Goal: Task Accomplishment & Management: Manage account settings

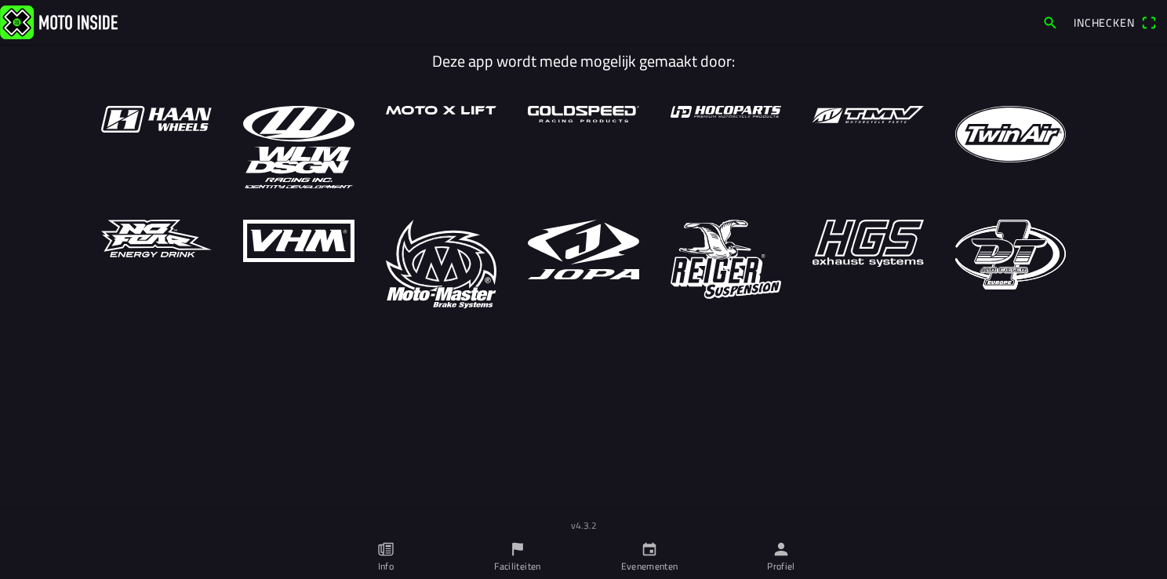
click at [776, 564] on ion-label "Profiel" at bounding box center [781, 566] width 28 height 14
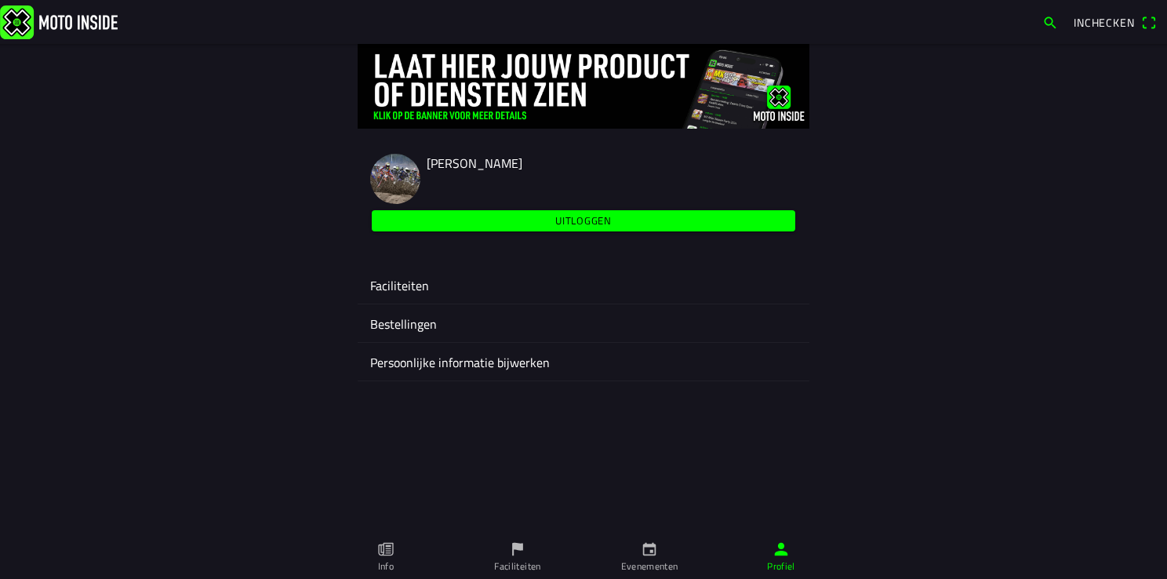
click at [411, 287] on ion-label "Faciliteiten" at bounding box center [583, 285] width 427 height 19
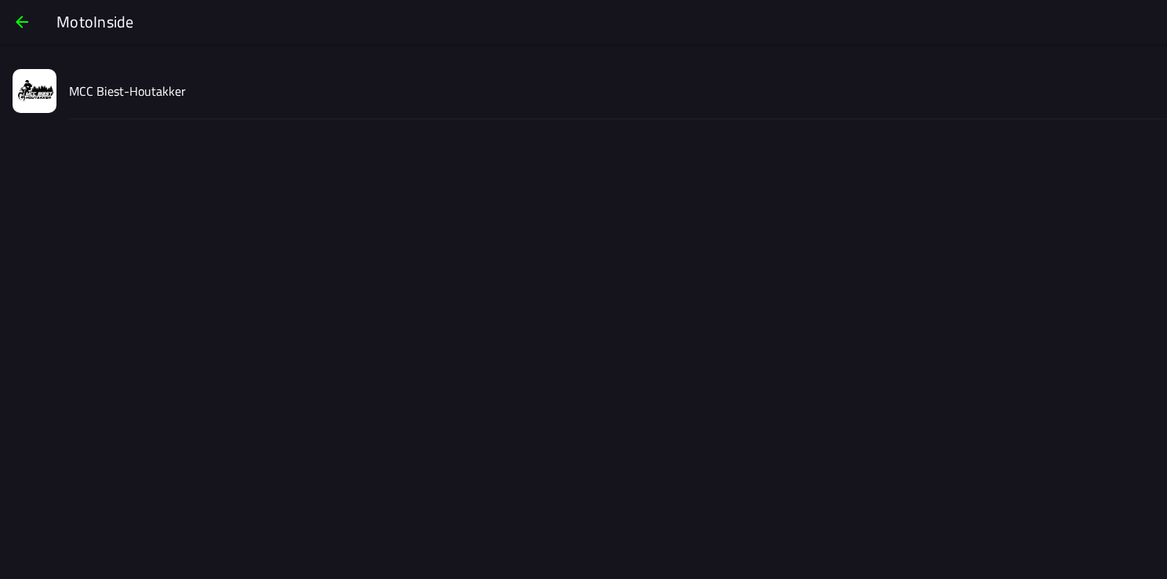
click at [0, 0] on slot "MCC Biest-Houtakker" at bounding box center [0, 0] width 0 height 0
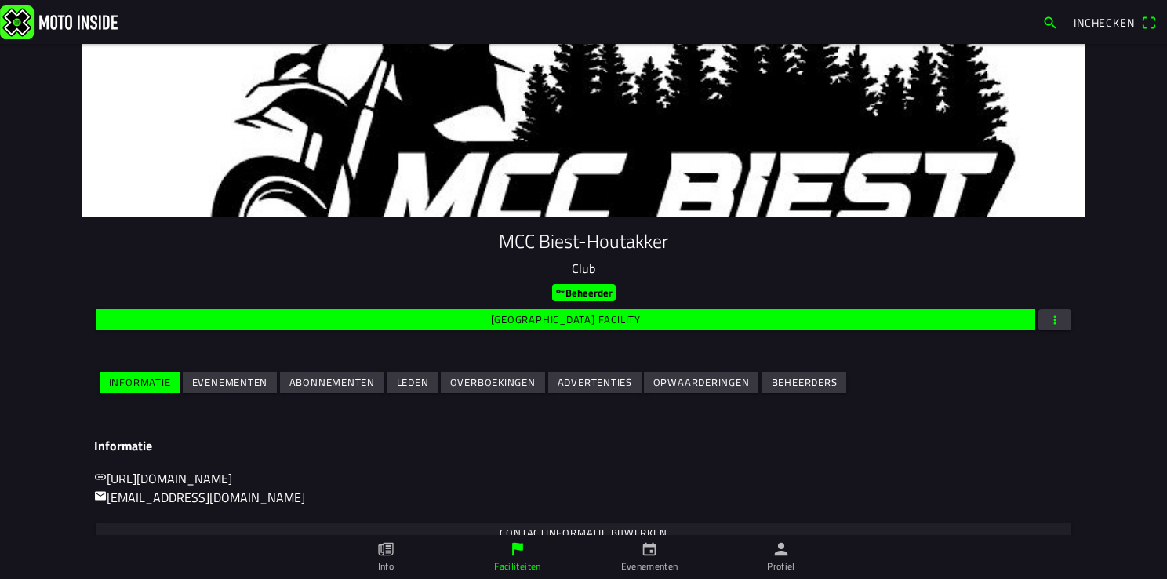
click at [0, 0] on slot "Evenementen" at bounding box center [0, 0] width 0 height 0
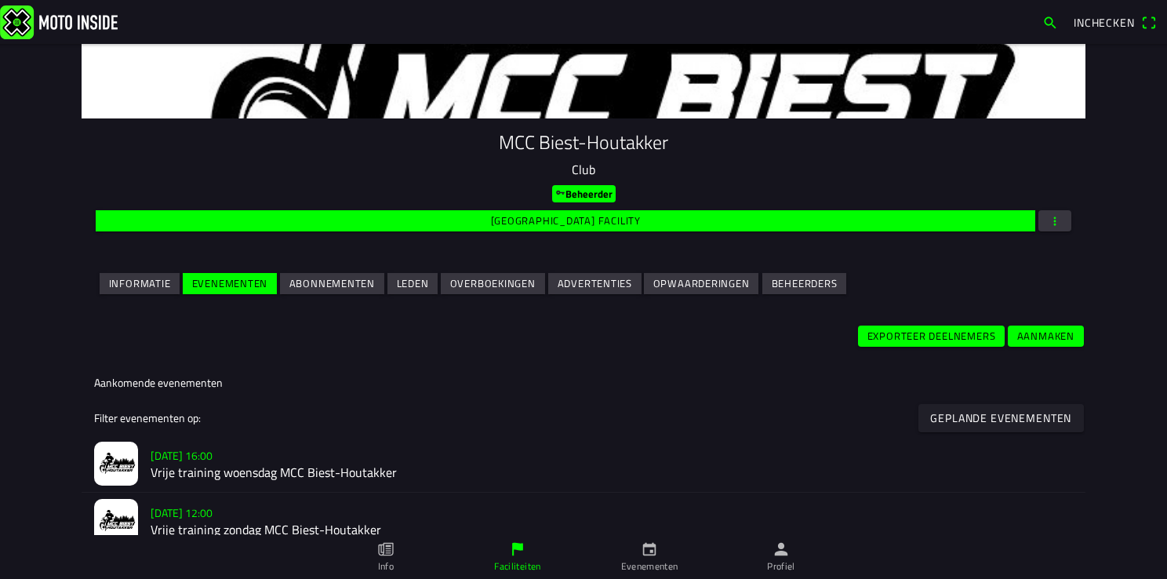
scroll to position [235, 0]
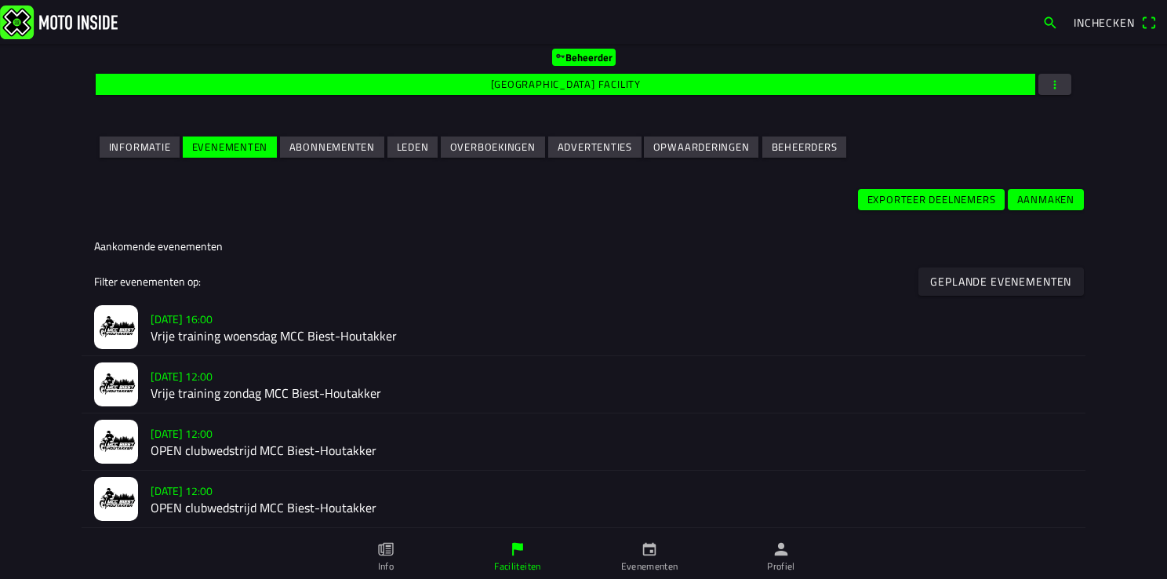
click at [0, 0] on slot "[DATE] 16:00" at bounding box center [0, 0] width 0 height 0
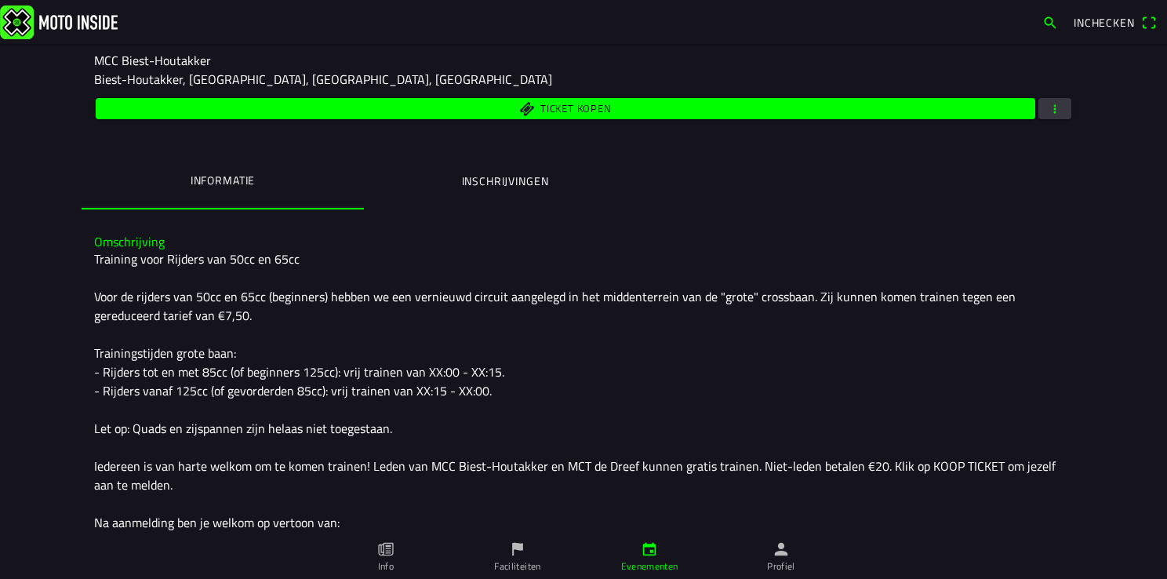
scroll to position [12, 0]
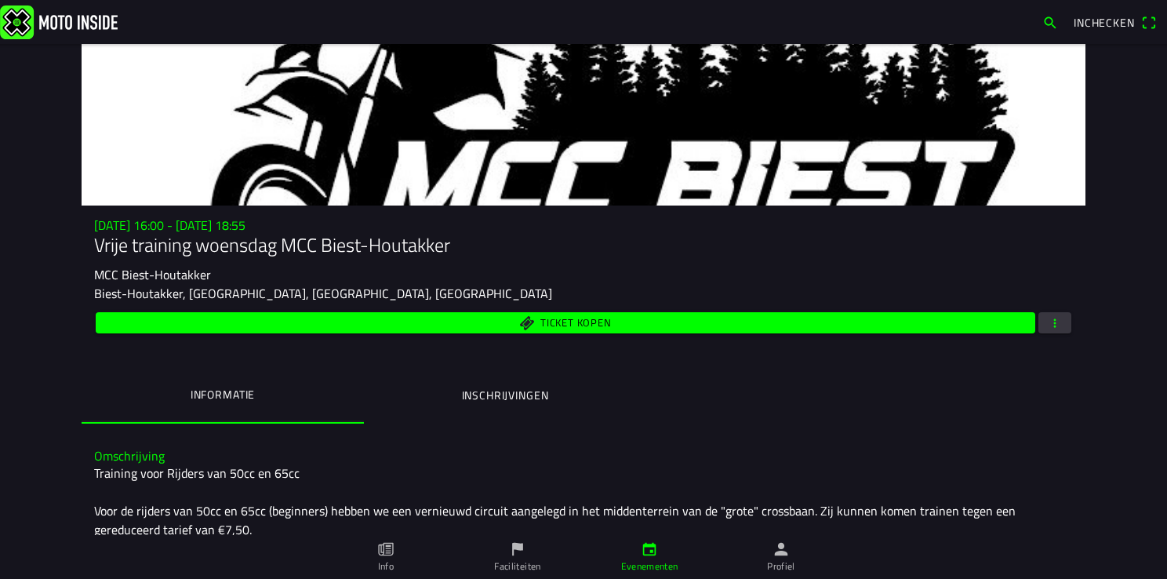
click at [547, 329] on span "Ticket kopen" at bounding box center [576, 324] width 71 height 10
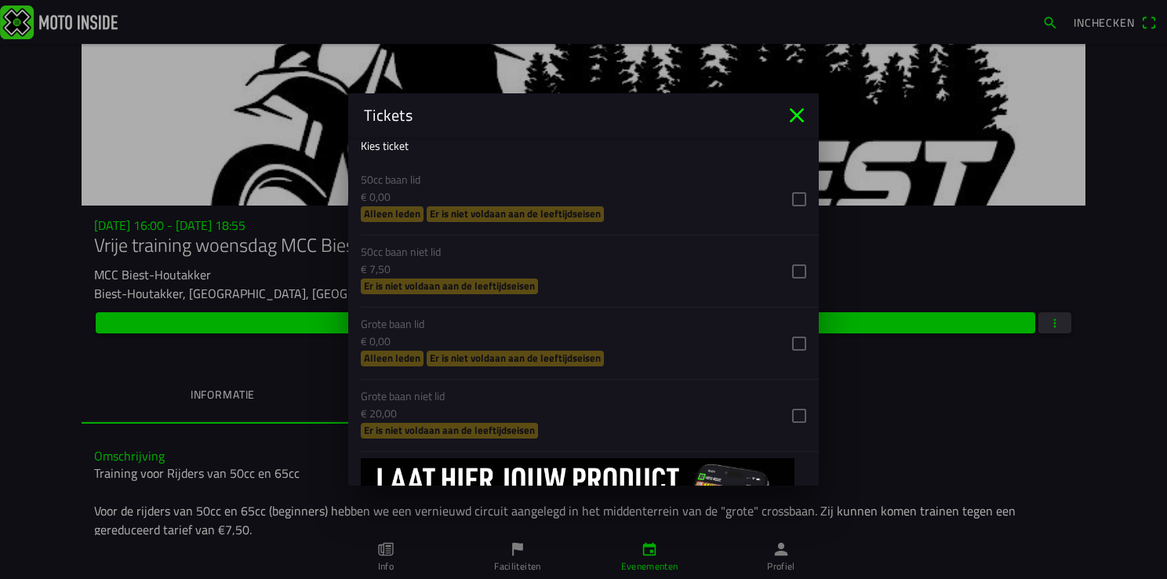
scroll to position [646, 0]
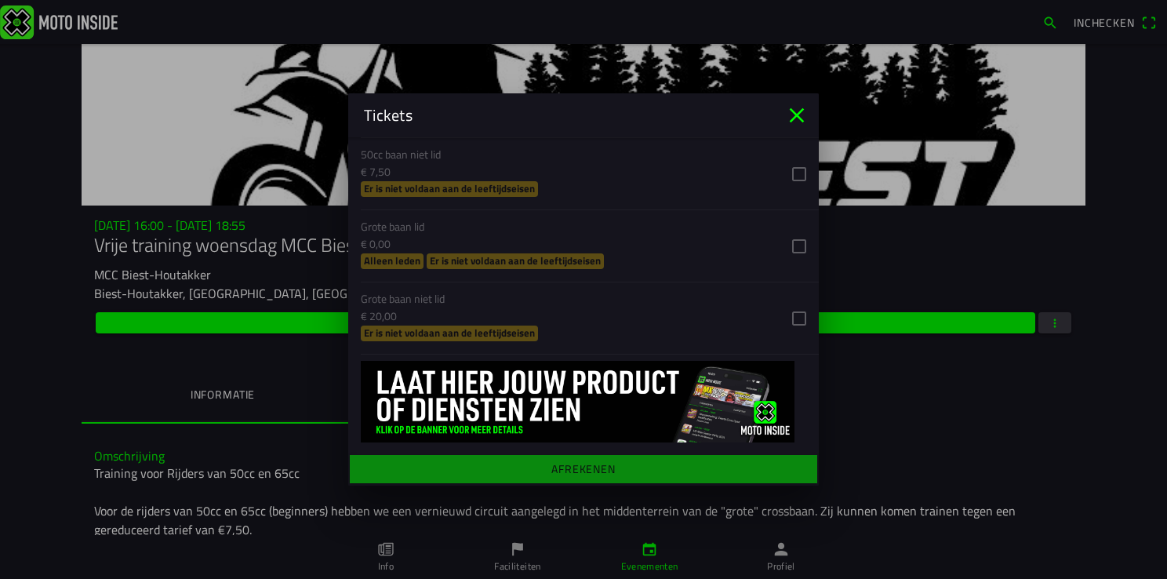
click at [794, 115] on icon "close" at bounding box center [796, 115] width 25 height 25
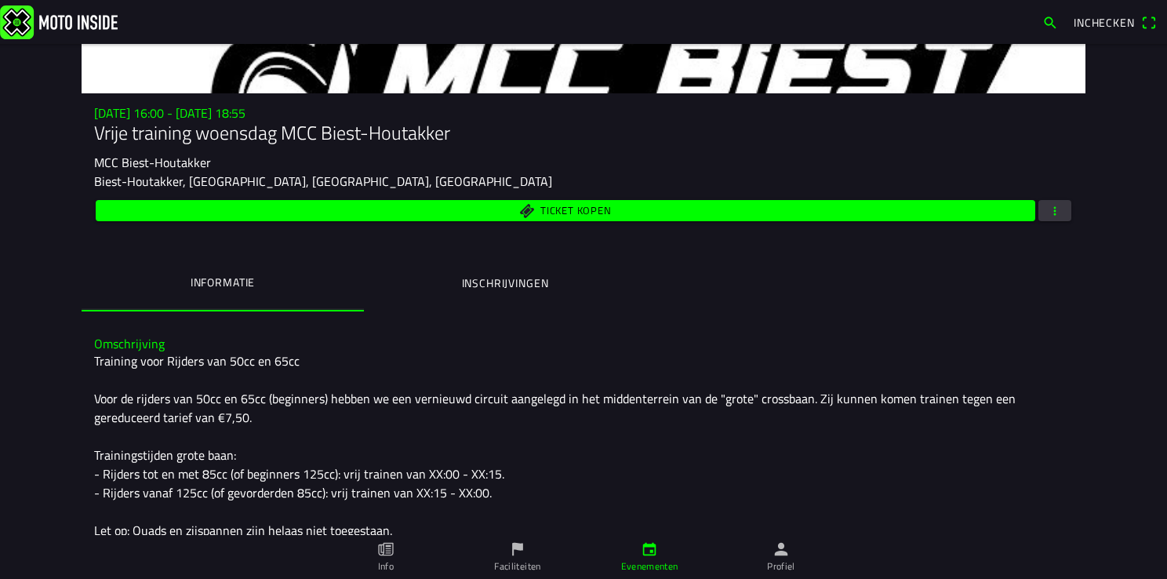
scroll to position [169, 0]
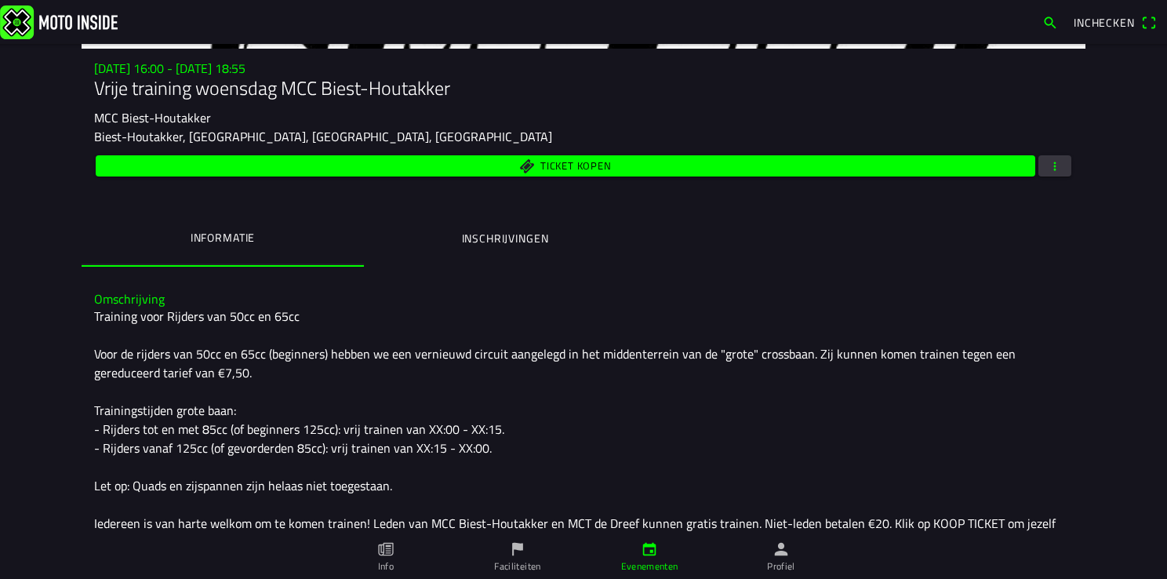
click at [1048, 166] on span "button" at bounding box center [1055, 165] width 14 height 21
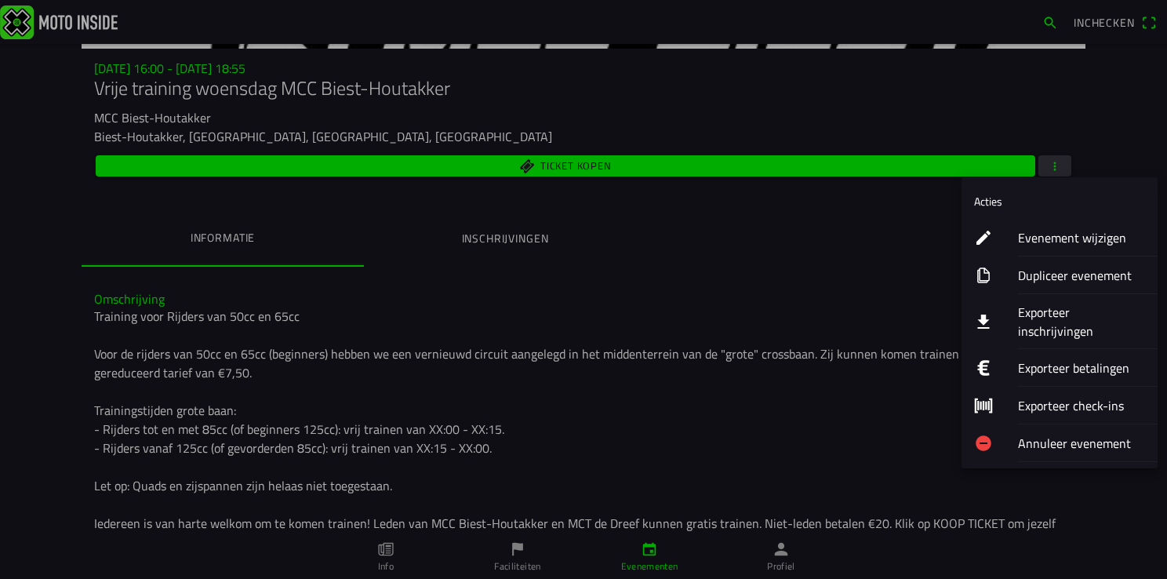
click at [1099, 240] on ion-label "Evenement wijzigen" at bounding box center [1081, 237] width 127 height 19
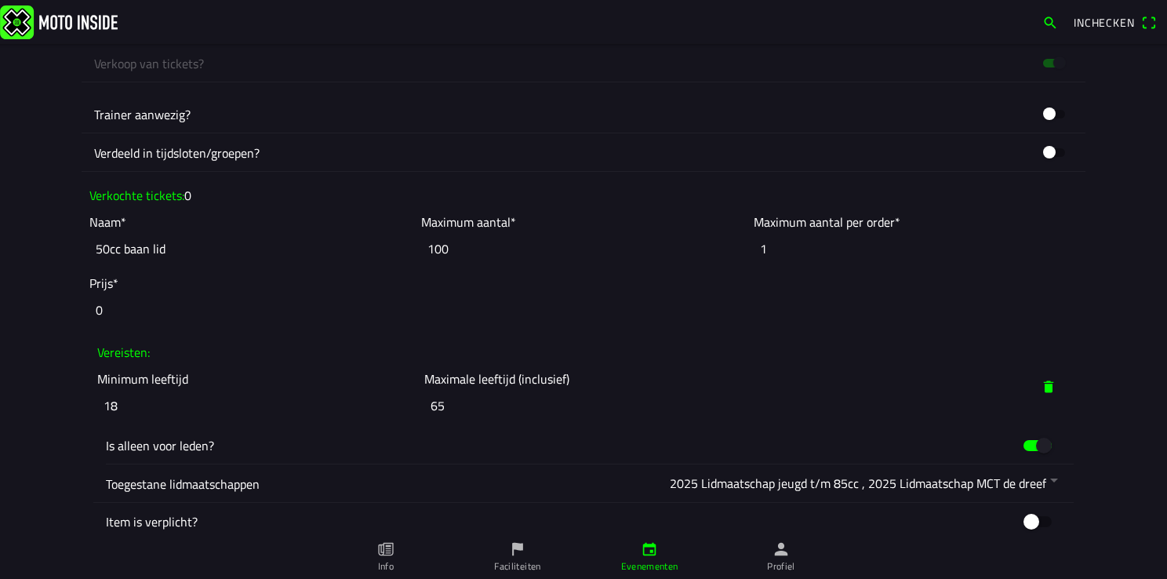
scroll to position [1255, 0]
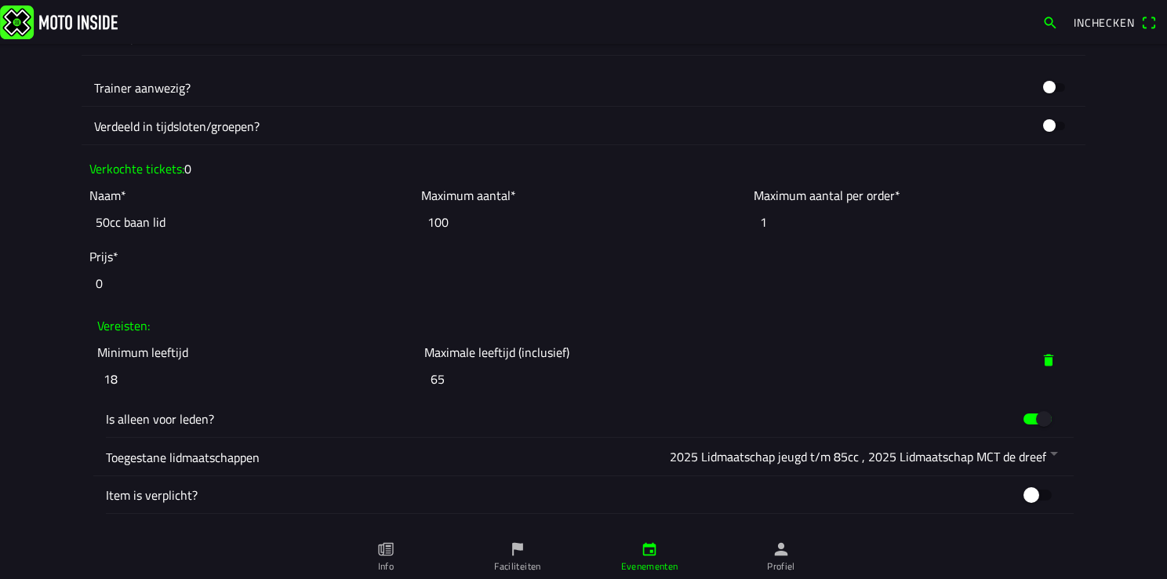
drag, startPoint x: 116, startPoint y: 382, endPoint x: 71, endPoint y: 384, distance: 45.5
click at [71, 384] on main "Foto wijzigen Evenementnaam* Vrije training woensdag MCC Biest-Houtakker Omschr…" at bounding box center [583, 311] width 1167 height 535
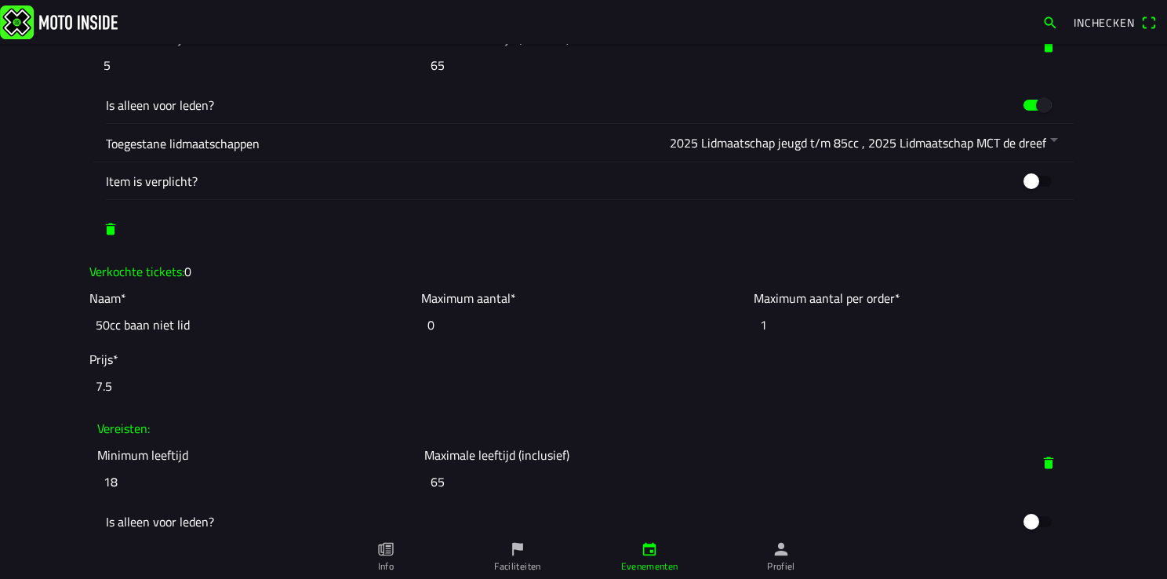
scroll to position [1647, 0]
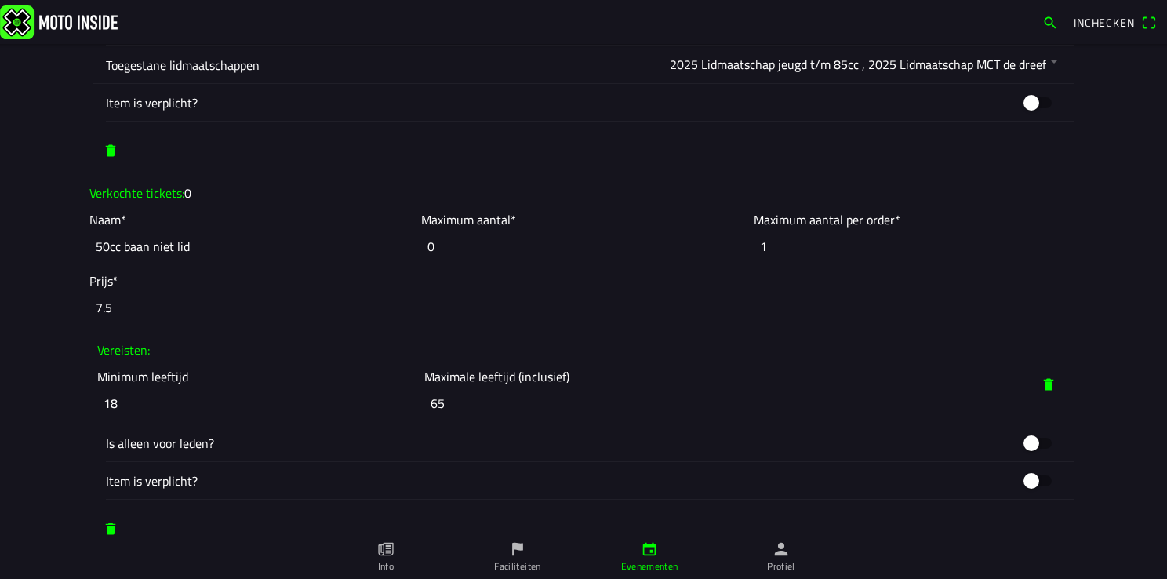
type input "5"
drag, startPoint x: 130, startPoint y: 400, endPoint x: 82, endPoint y: 406, distance: 48.9
click at [86, 406] on ion-col "Vereisten: Minimum leeftijd 18 Maximale leeftijd (inclusief) 65 Is alleen voor …" at bounding box center [584, 418] width 996 height 179
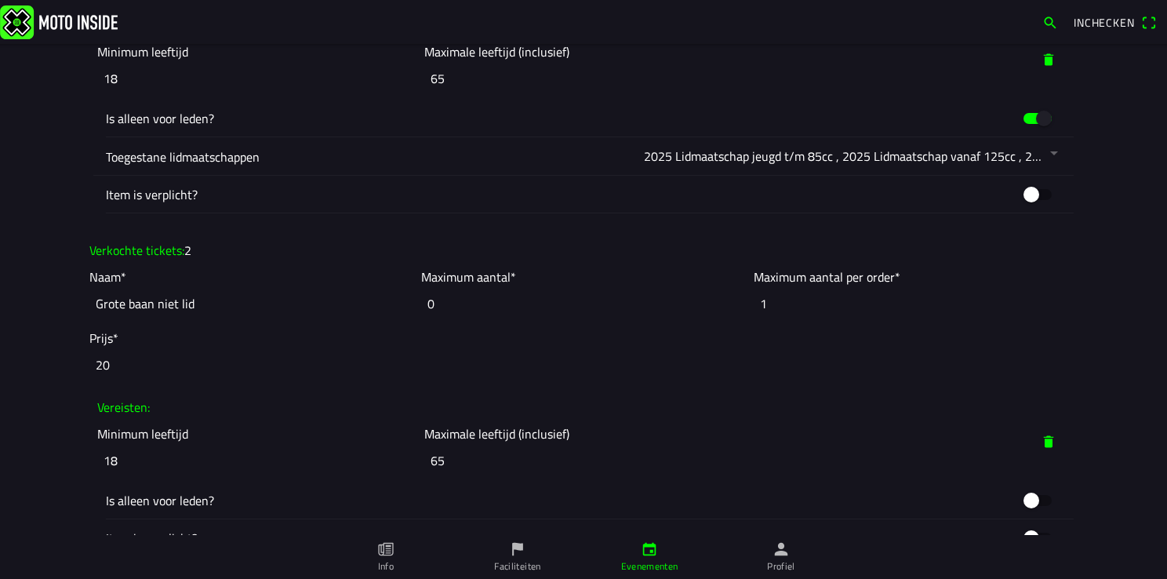
scroll to position [2197, 0]
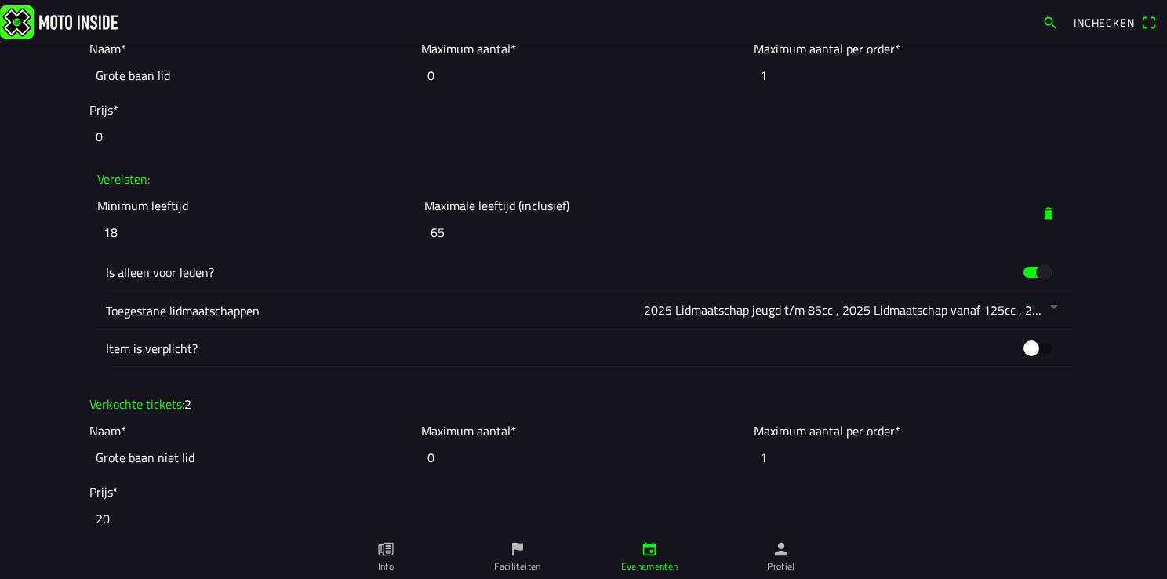
type input "5"
drag, startPoint x: 114, startPoint y: 235, endPoint x: 89, endPoint y: 235, distance: 24.3
click at [93, 235] on ion-col "Minimum leeftijd 18" at bounding box center [256, 222] width 327 height 61
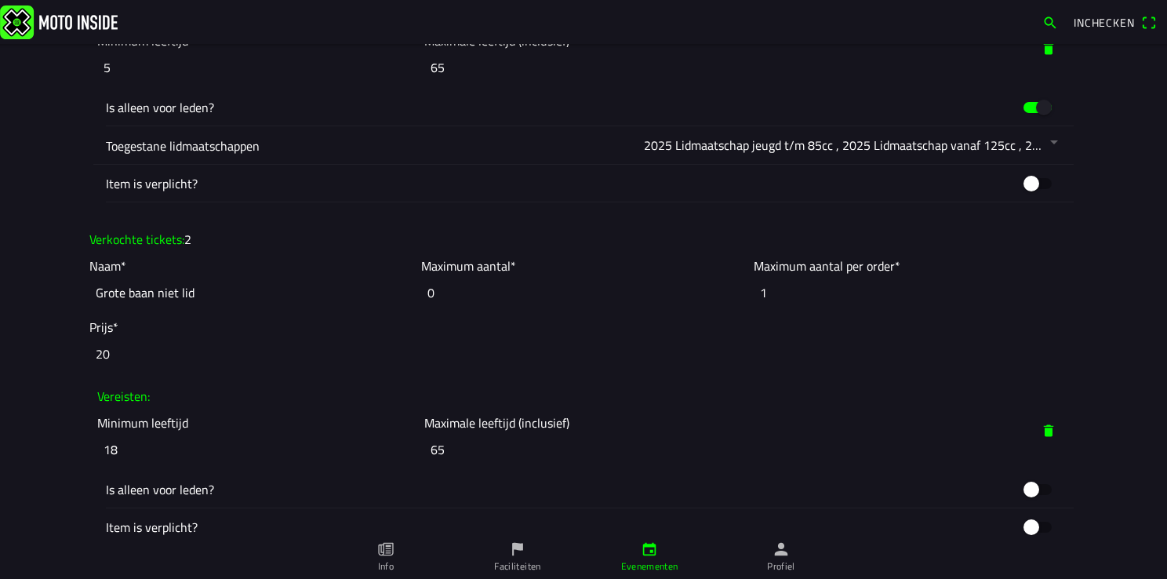
scroll to position [2510, 0]
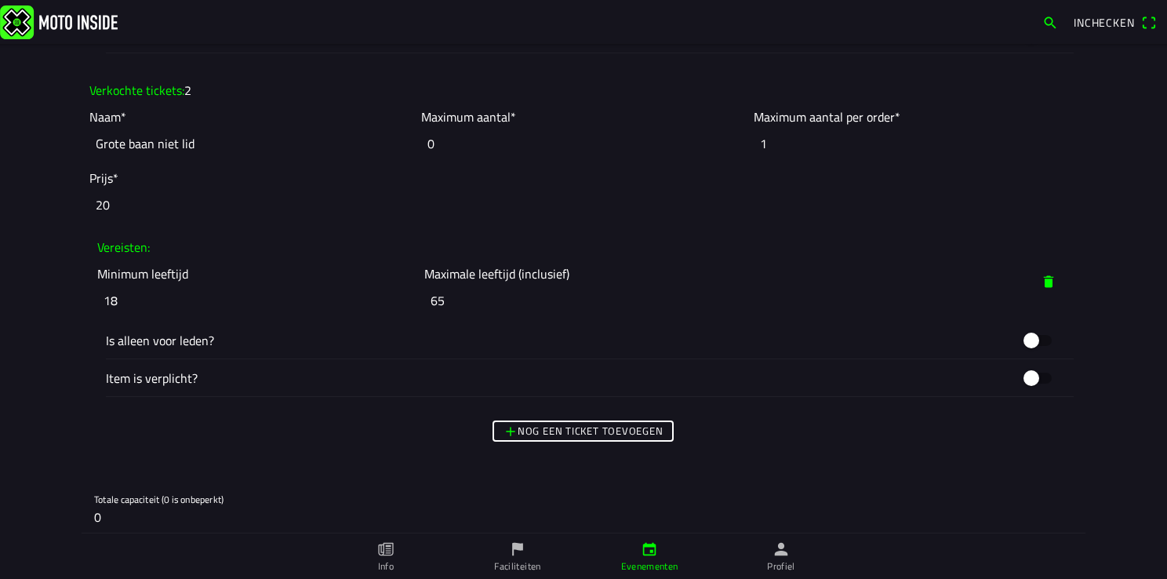
type input "5"
drag, startPoint x: 115, startPoint y: 296, endPoint x: 31, endPoint y: 303, distance: 85.0
click at [31, 303] on main "Foto wijzigen Evenementnaam* Vrije training woensdag MCC Biest-Houtakker Omschr…" at bounding box center [583, 311] width 1167 height 535
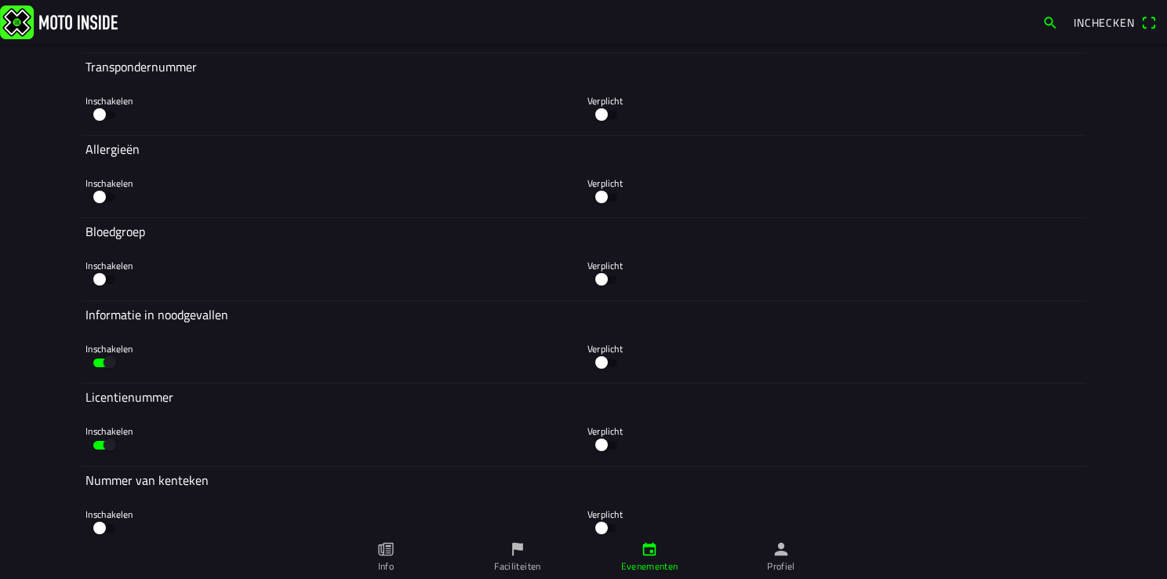
scroll to position [4683, 0]
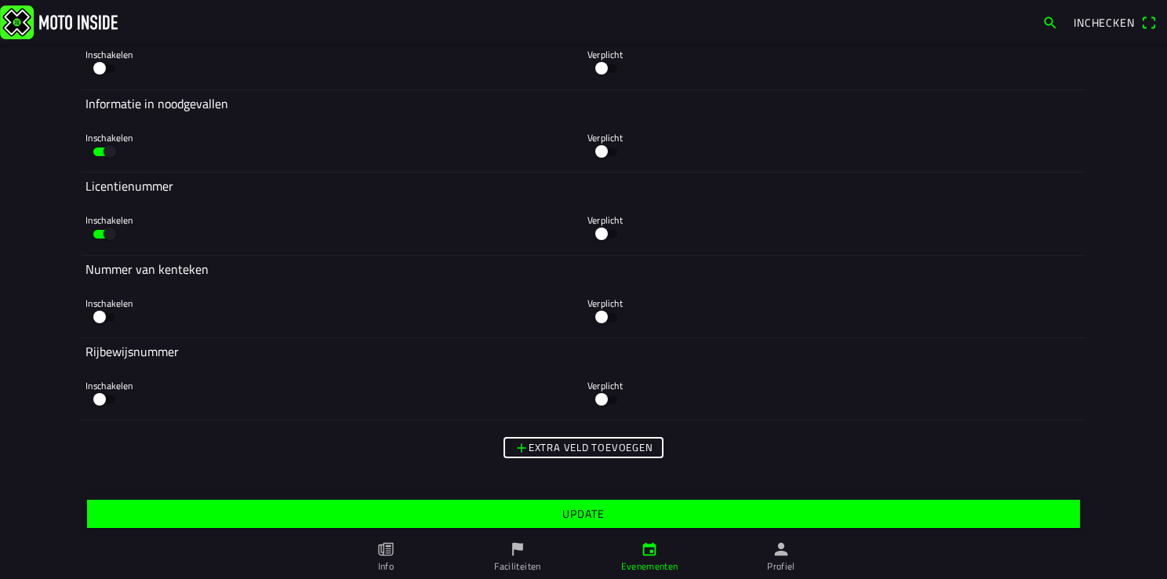
type input "5"
click at [553, 519] on span "Update" at bounding box center [583, 514] width 969 height 28
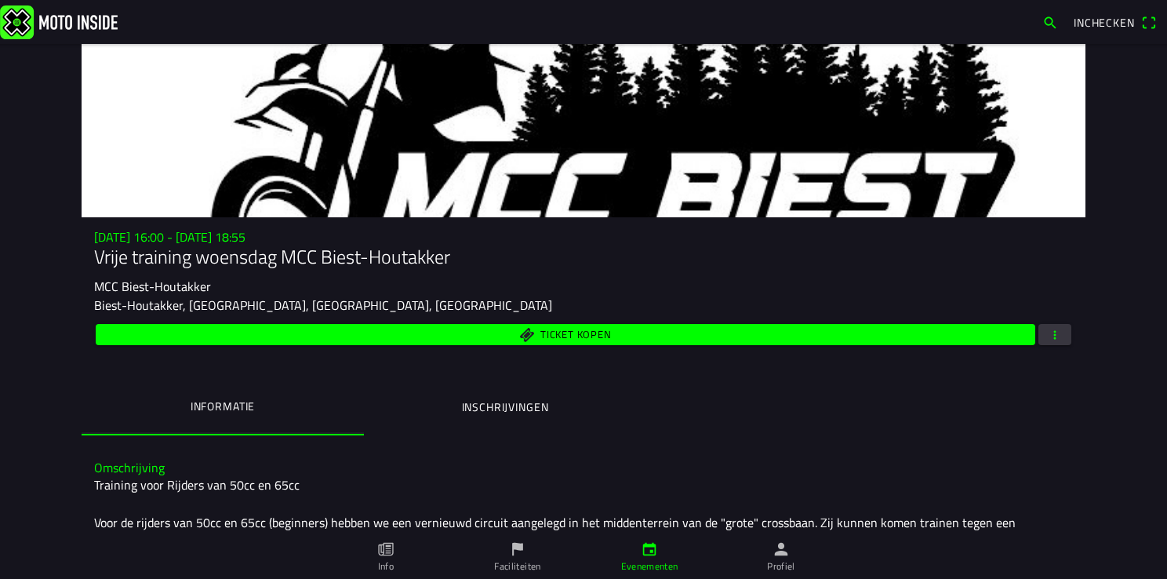
click at [592, 340] on span "Ticket kopen" at bounding box center [576, 335] width 71 height 10
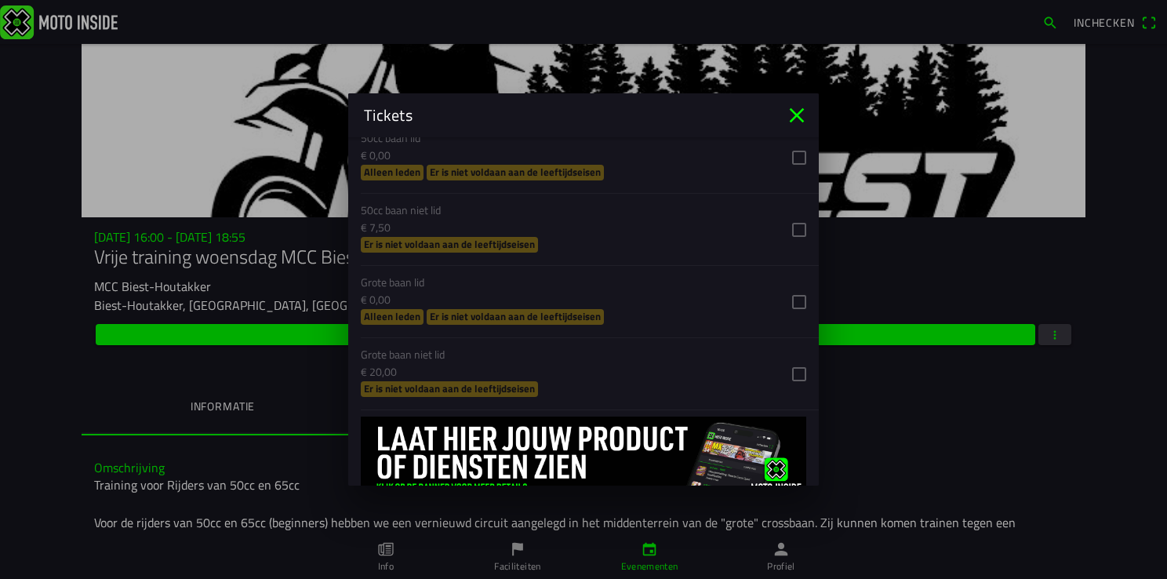
scroll to position [646, 0]
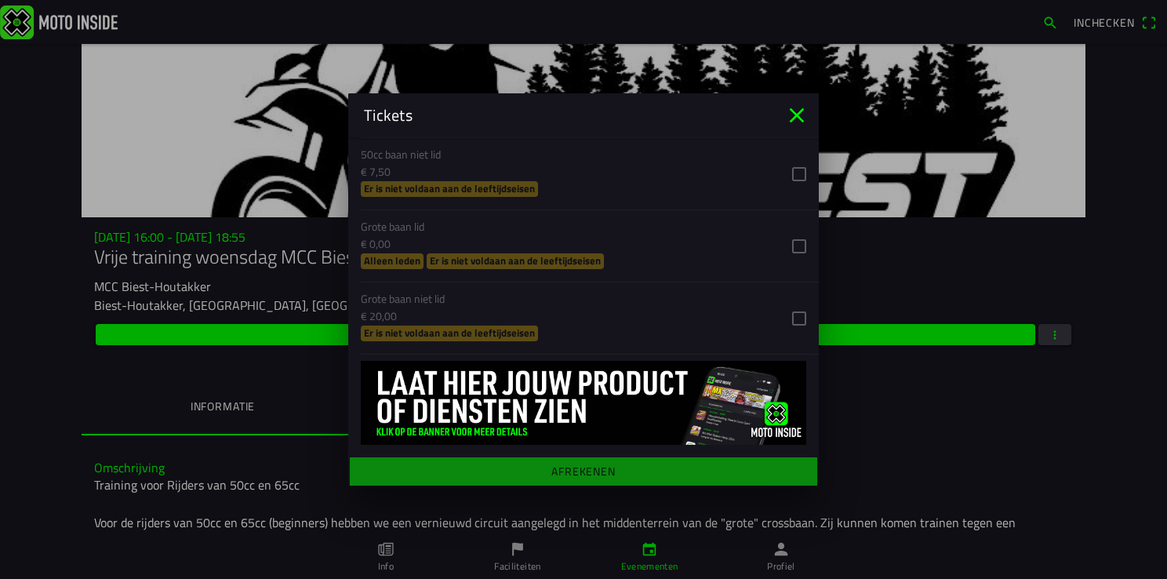
click at [799, 121] on icon "close" at bounding box center [796, 115] width 25 height 25
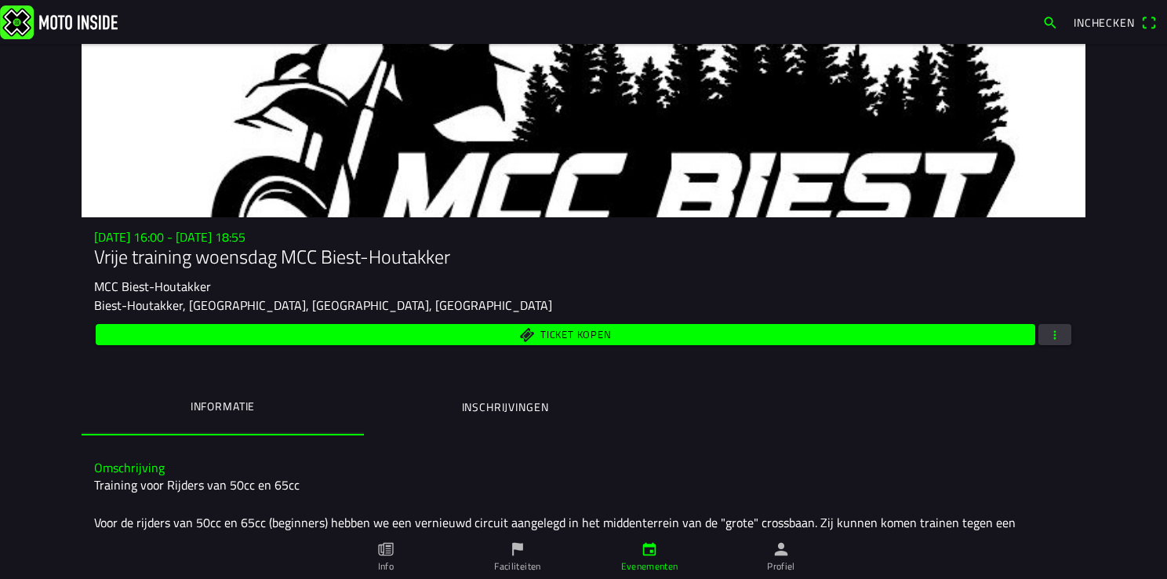
click at [602, 333] on span "Ticket kopen" at bounding box center [576, 335] width 71 height 10
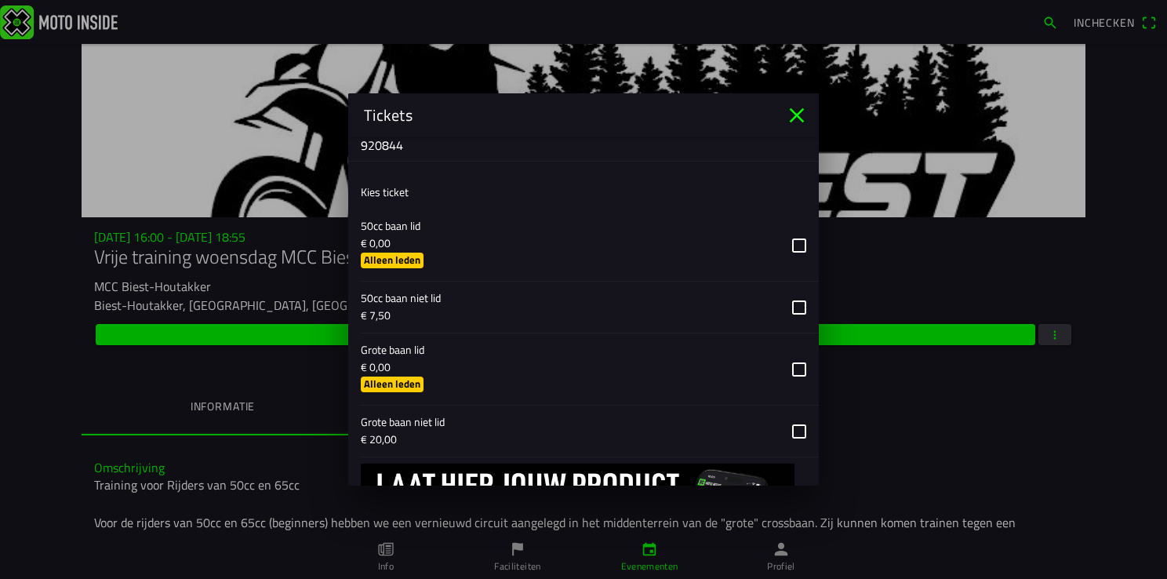
scroll to position [526, 0]
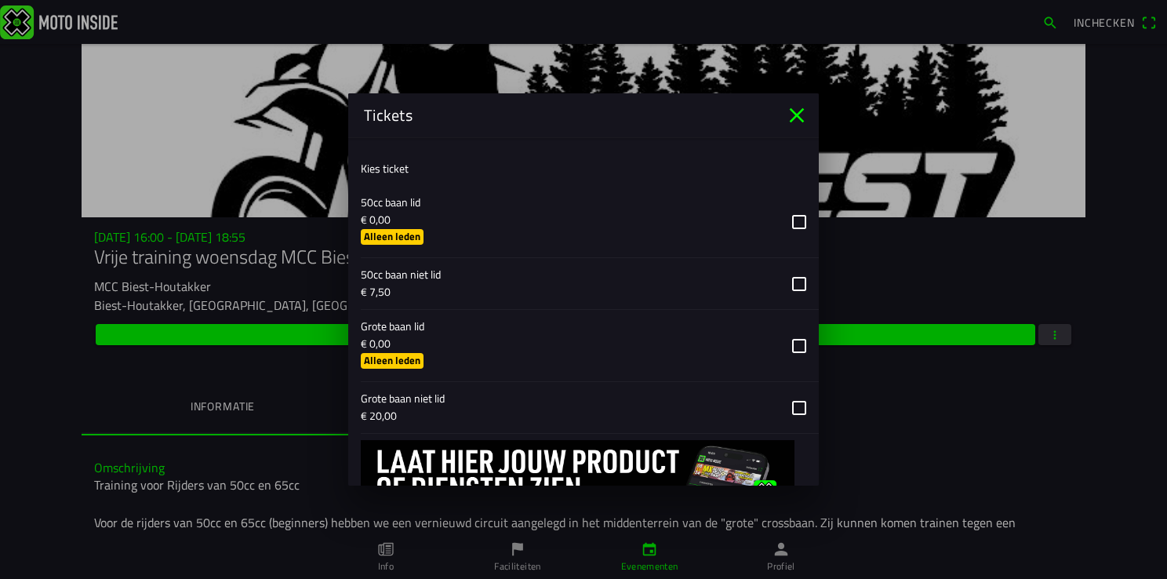
click at [789, 222] on button "button" at bounding box center [590, 221] width 458 height 71
click at [791, 342] on button "button" at bounding box center [590, 345] width 458 height 71
click at [796, 118] on icon "close" at bounding box center [796, 115] width 25 height 25
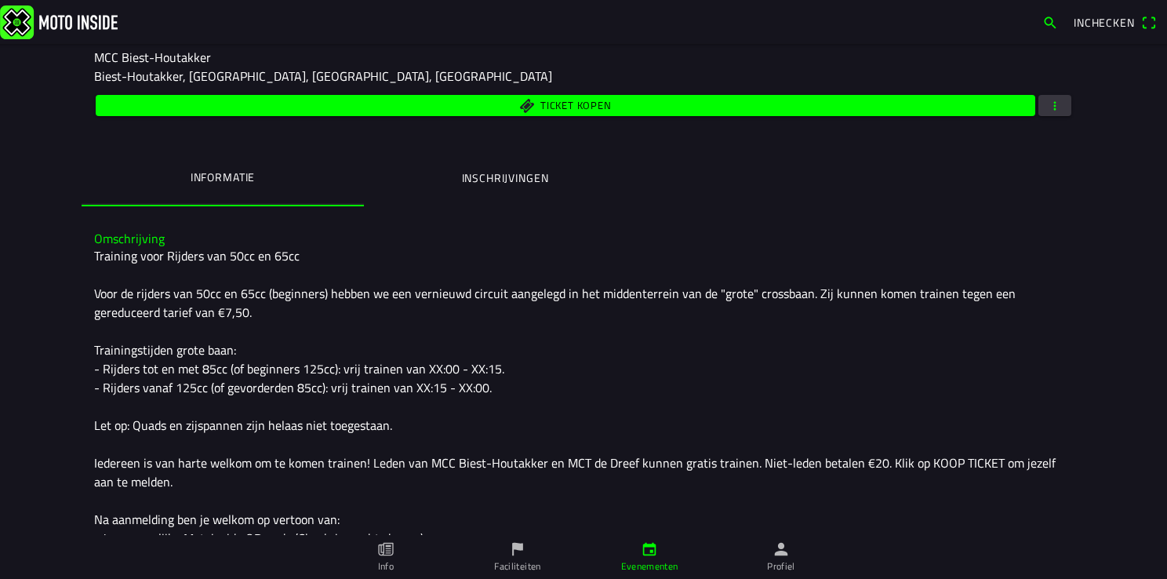
scroll to position [235, 0]
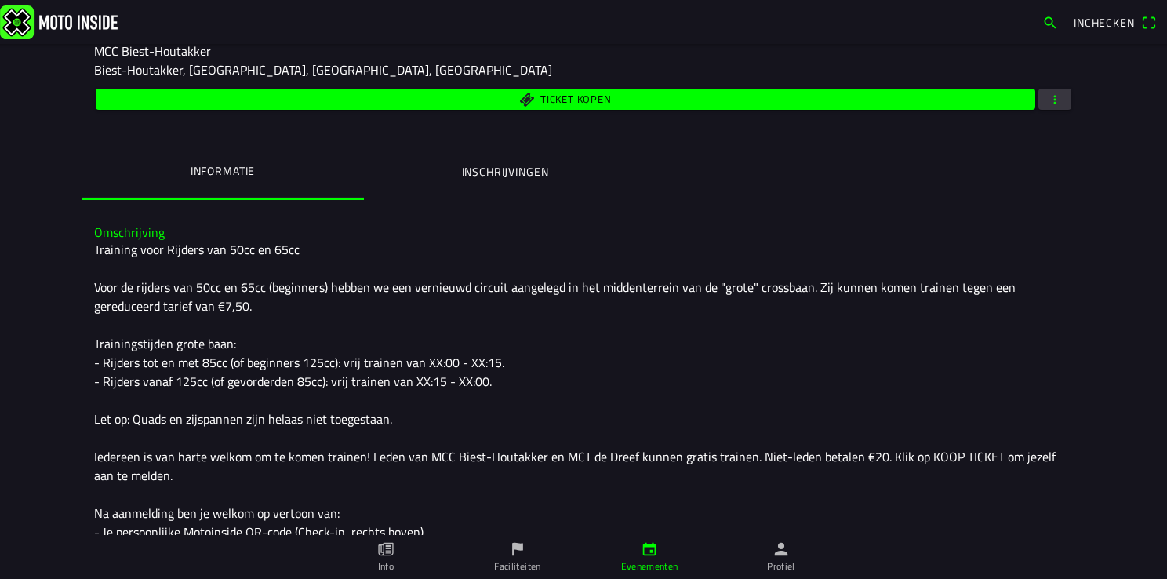
click at [1048, 105] on span "button" at bounding box center [1055, 99] width 14 height 21
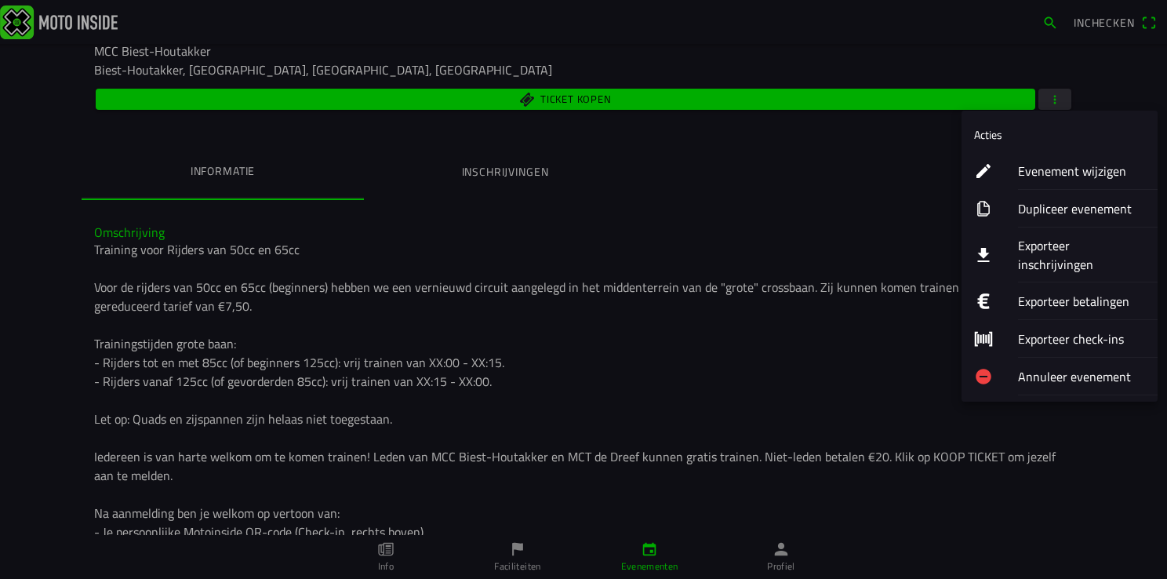
click at [1087, 174] on ion-label "Evenement wijzigen" at bounding box center [1081, 171] width 127 height 19
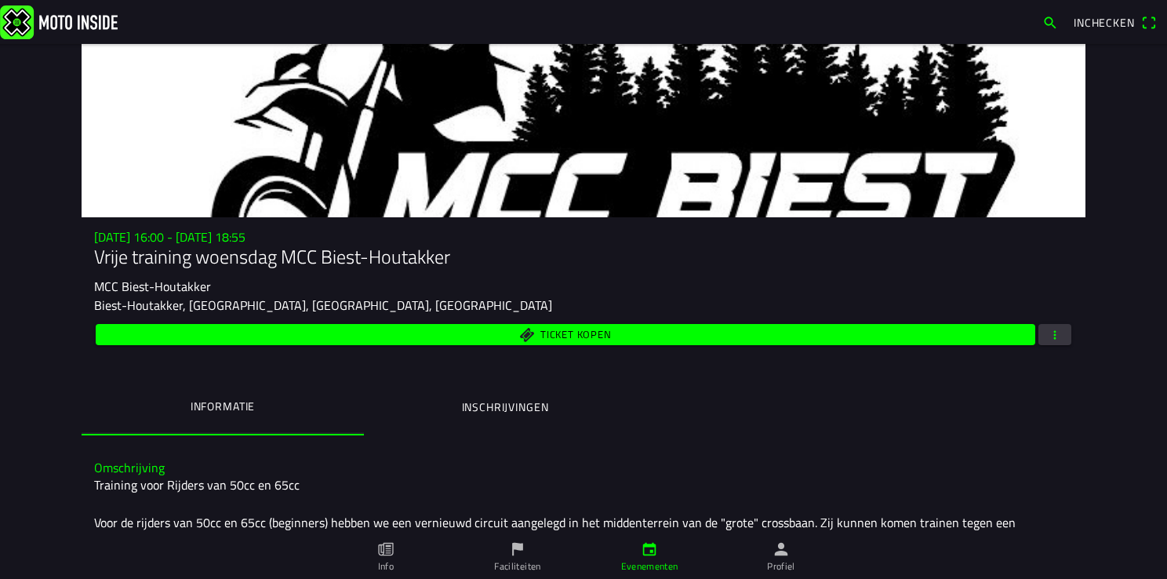
click at [535, 402] on ion-label "Inschrijvingen" at bounding box center [505, 407] width 87 height 17
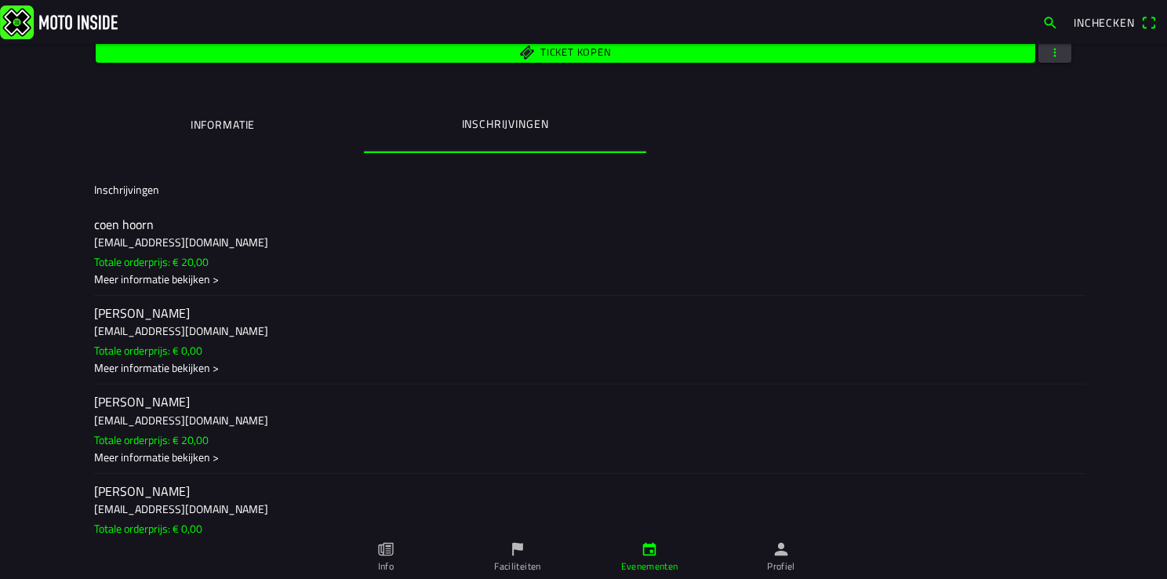
scroll to position [320, 0]
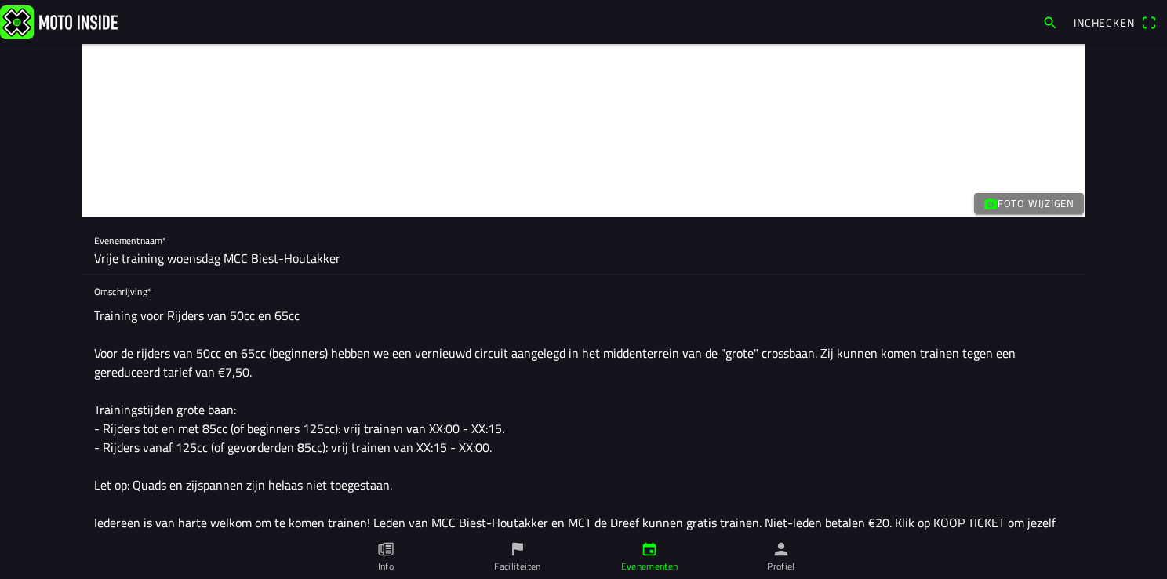
click at [801, 562] on link "Profiel" at bounding box center [781, 557] width 132 height 44
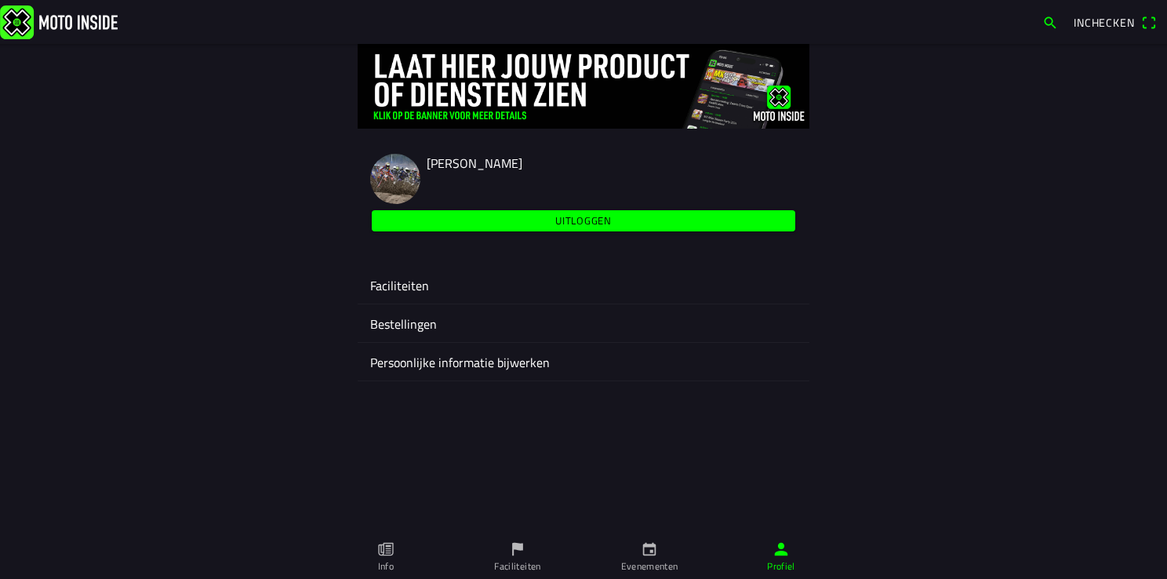
click at [380, 284] on ion-label "Faciliteiten" at bounding box center [583, 285] width 427 height 19
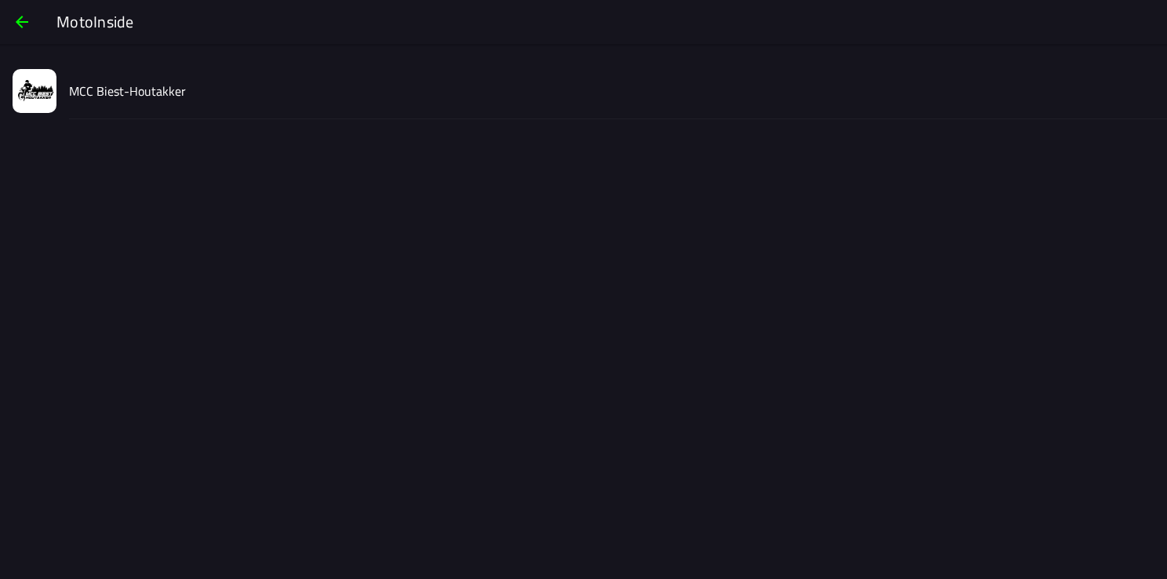
click at [132, 100] on div "MCC Biest-Houtakker" at bounding box center [612, 91] width 1086 height 56
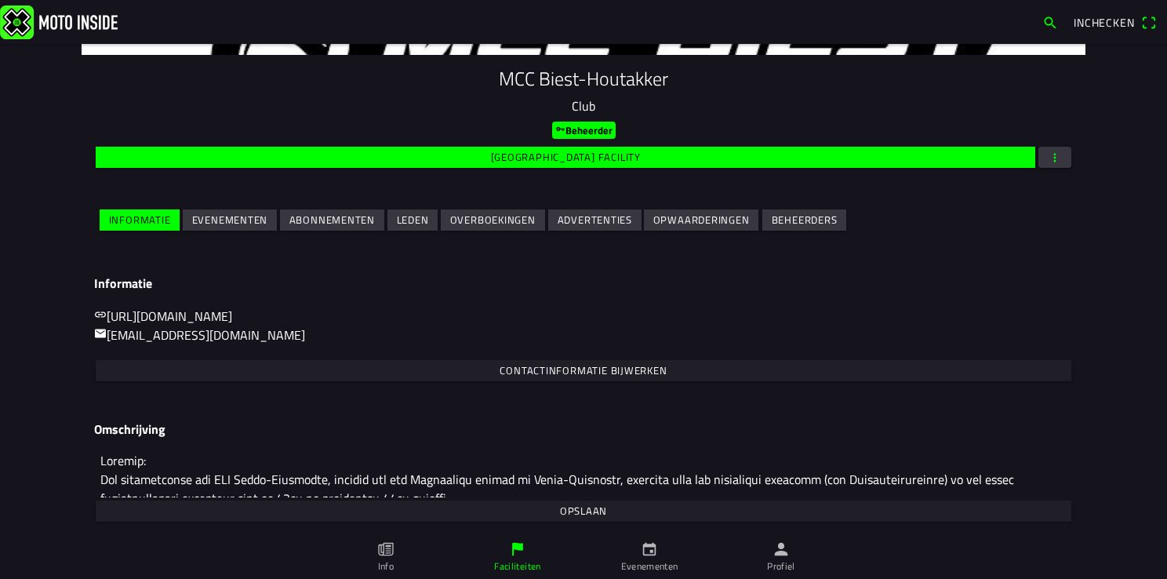
scroll to position [165, 0]
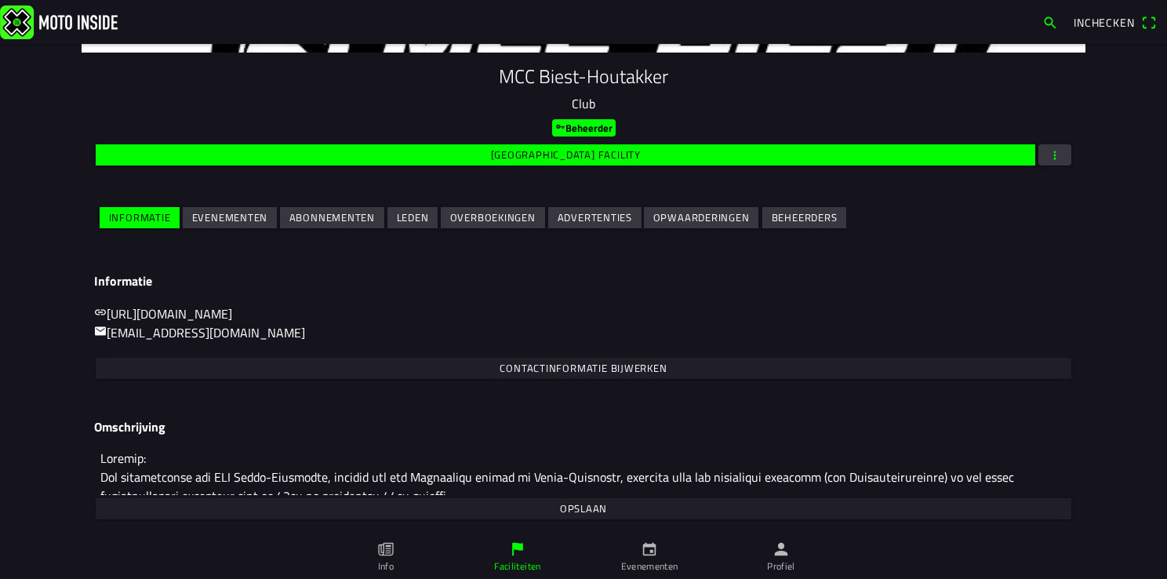
click at [0, 0] on slot "Evenementen" at bounding box center [0, 0] width 0 height 0
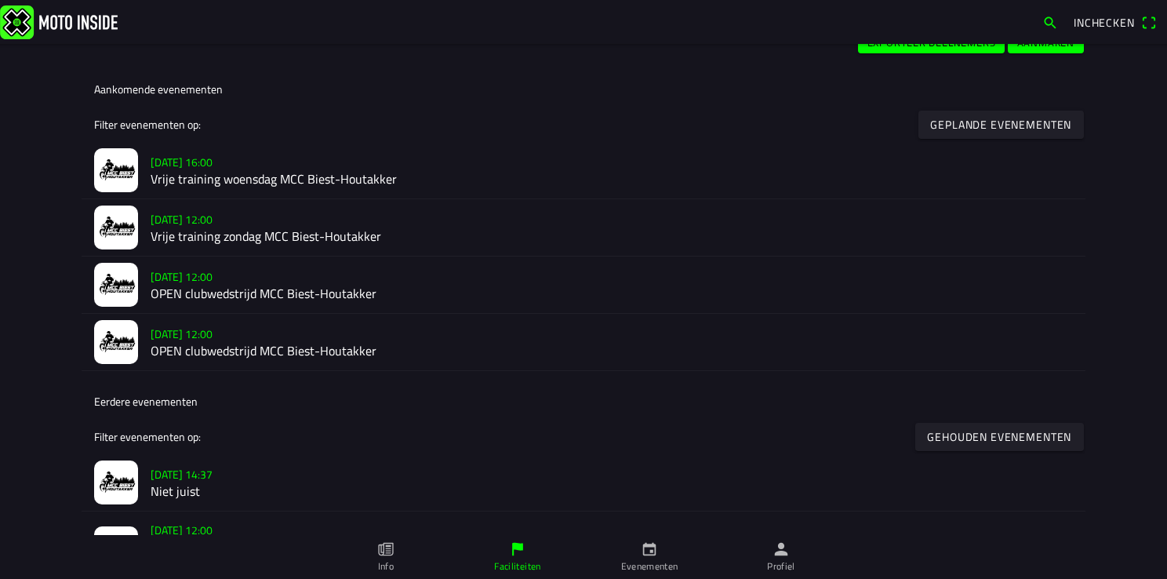
scroll to position [628, 0]
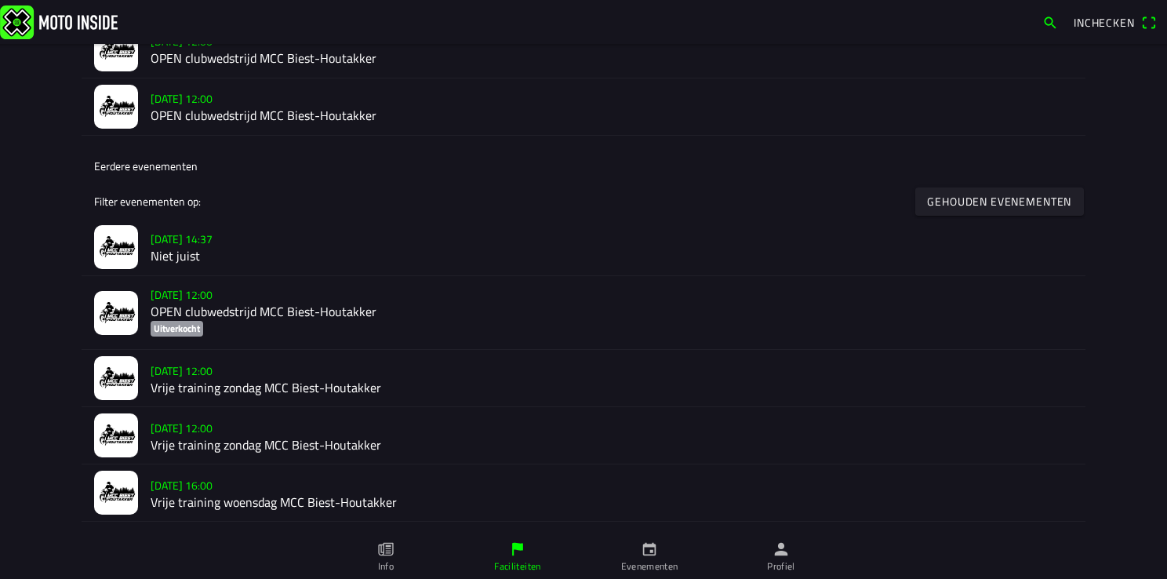
click at [184, 385] on h2 "Vrije training zondag MCC Biest-Houtakker" at bounding box center [612, 387] width 923 height 15
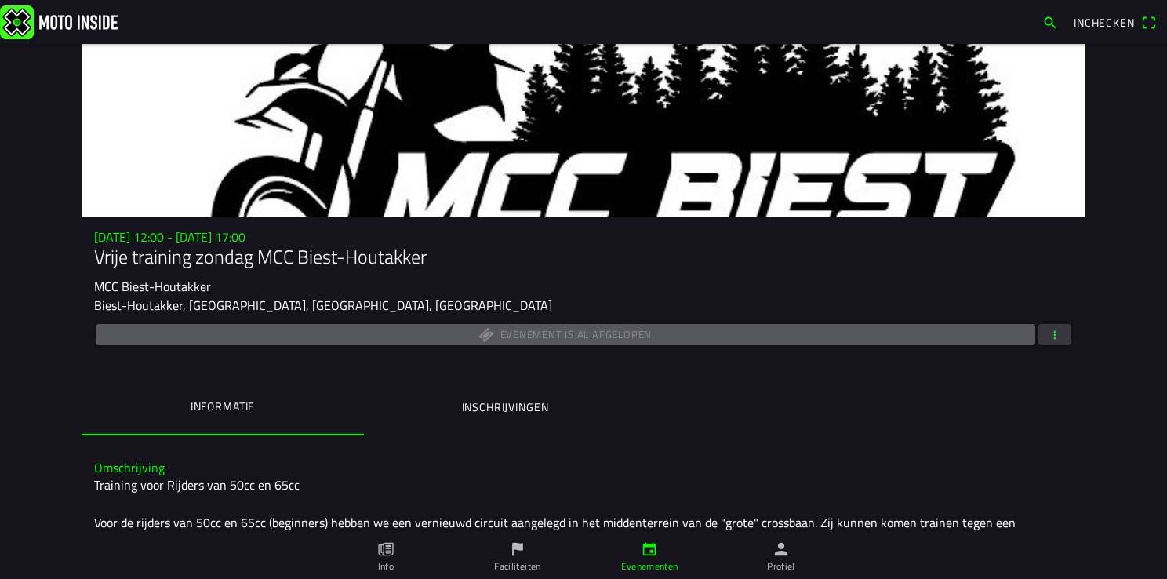
click at [1049, 331] on span "button" at bounding box center [1055, 334] width 14 height 21
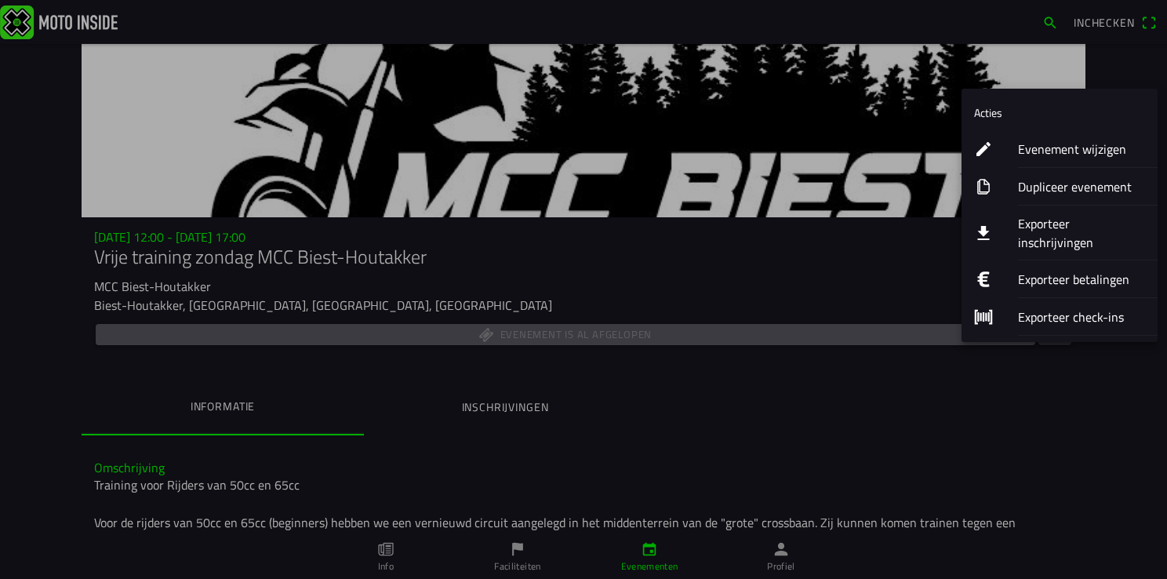
click at [1045, 148] on ion-label "Evenement wijzigen" at bounding box center [1081, 149] width 127 height 19
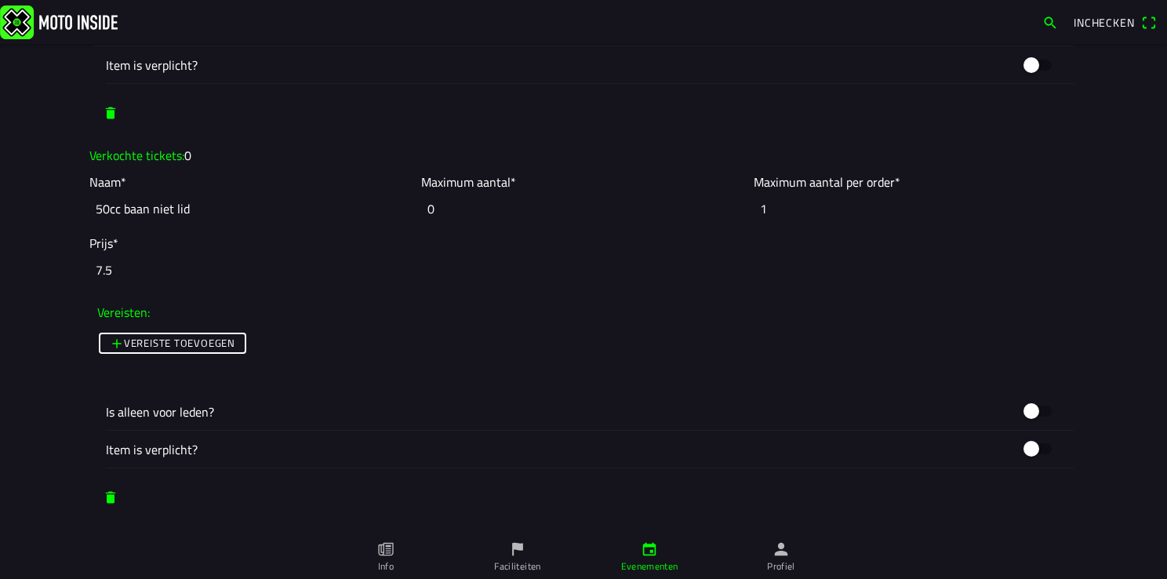
scroll to position [1726, 0]
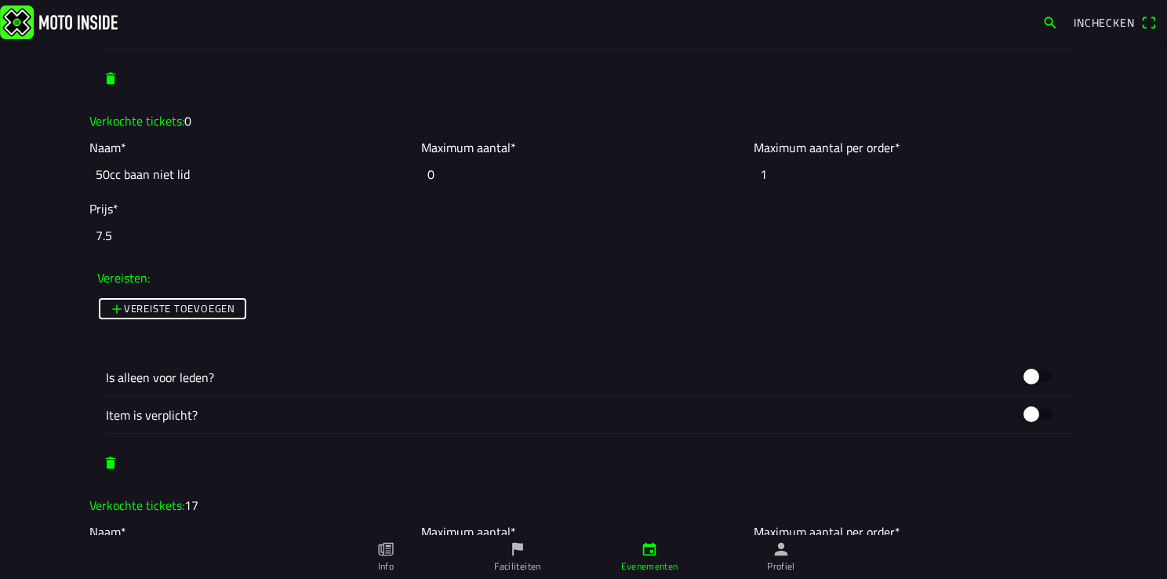
click at [782, 559] on link "Profiel" at bounding box center [781, 557] width 132 height 44
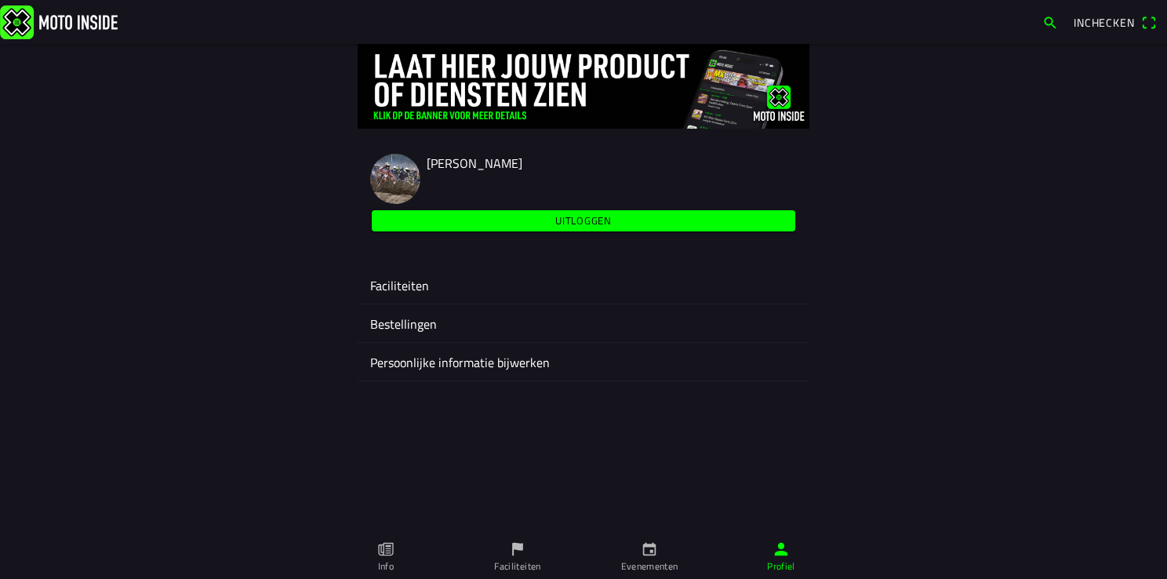
click at [407, 293] on ion-label "Faciliteiten" at bounding box center [583, 285] width 427 height 19
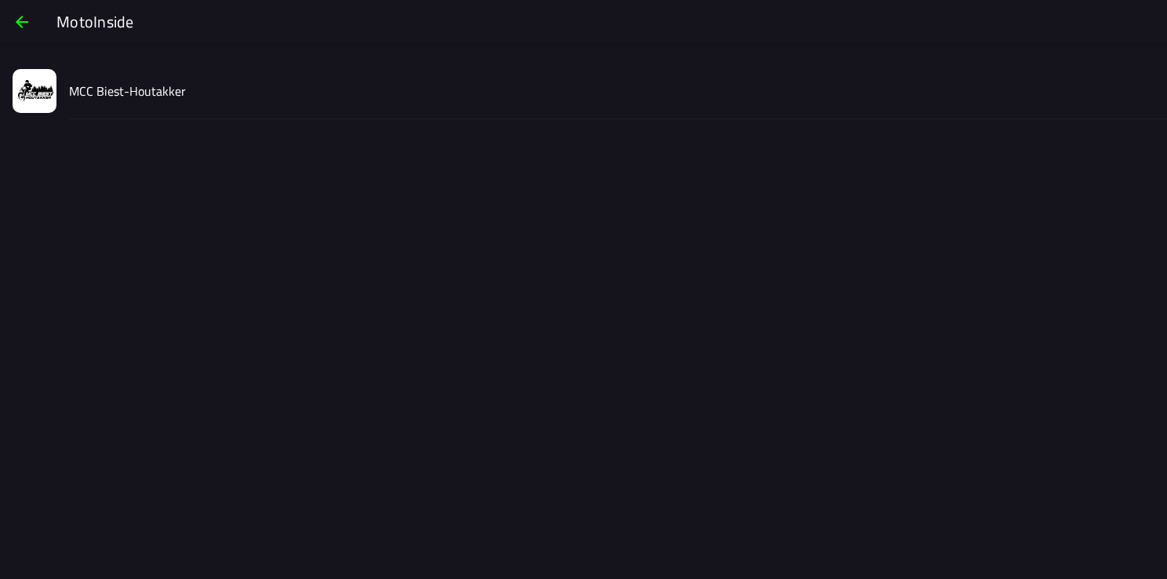
click at [0, 0] on slot "MCC Biest-Houtakker" at bounding box center [0, 0] width 0 height 0
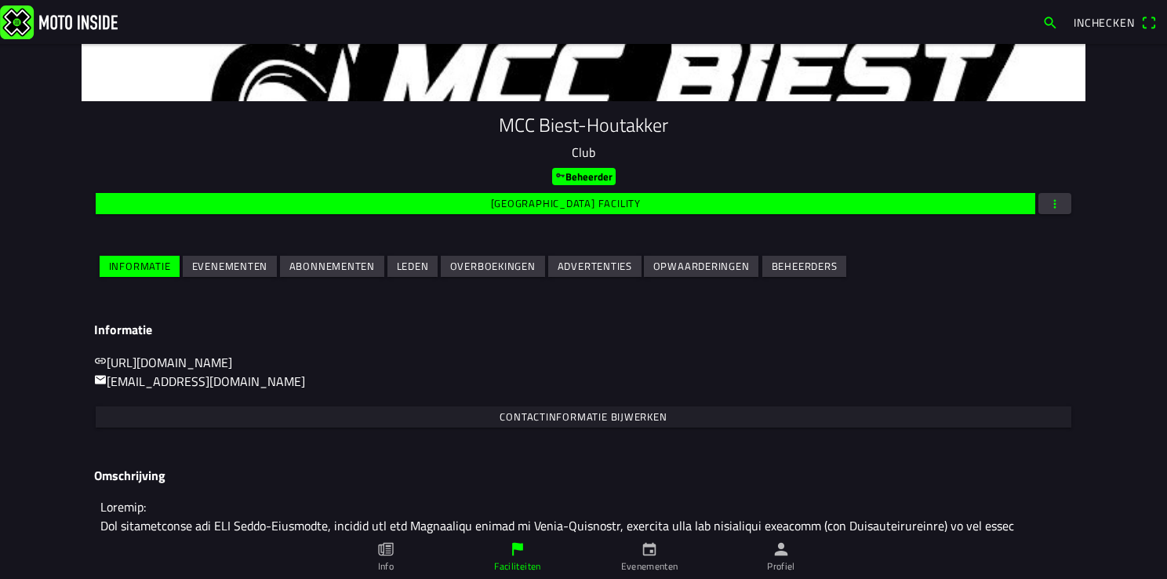
scroll to position [165, 0]
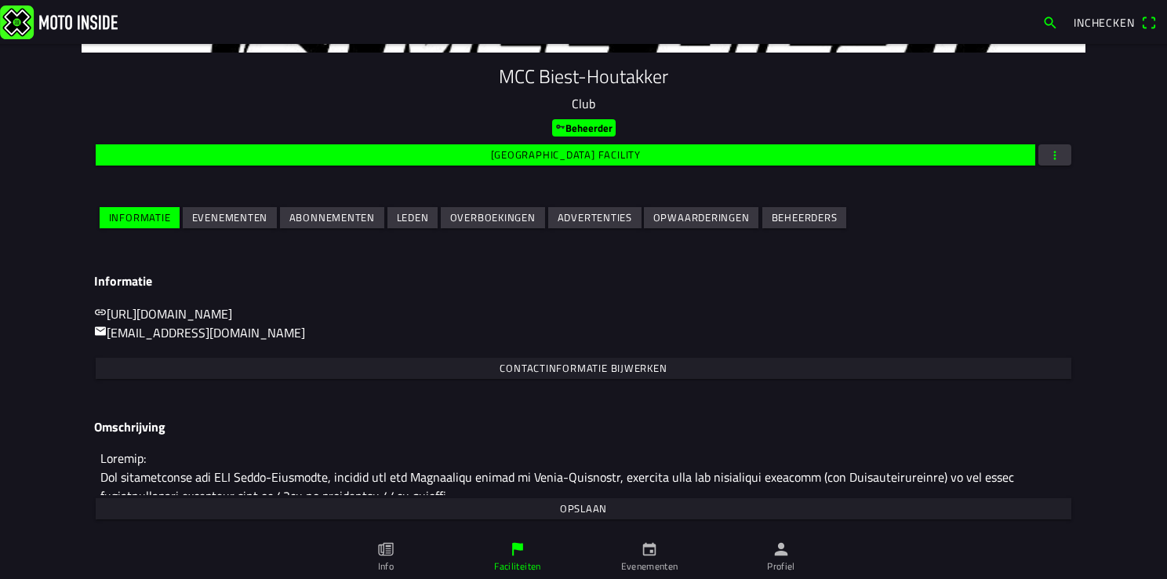
click at [0, 0] on slot "Evenementen" at bounding box center [0, 0] width 0 height 0
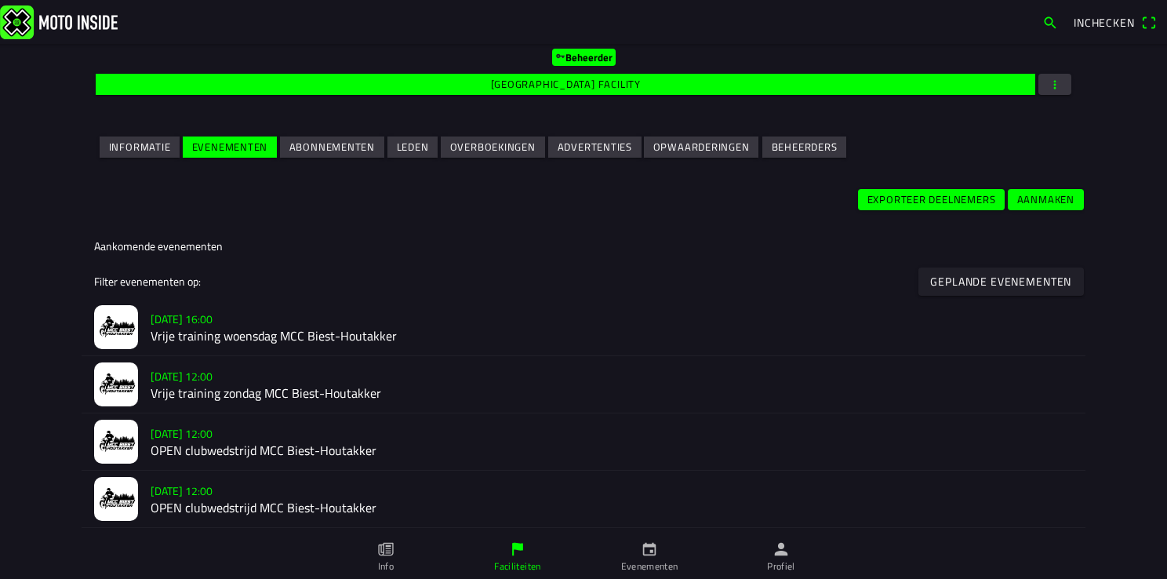
scroll to position [392, 0]
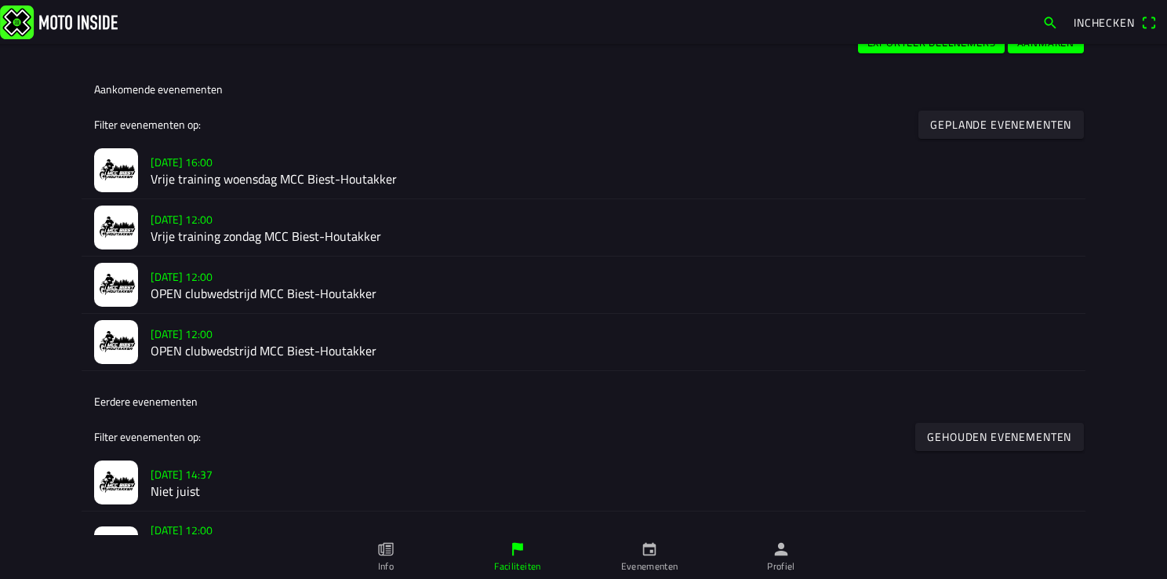
click at [0, 0] on slot "[DATE] 16:00" at bounding box center [0, 0] width 0 height 0
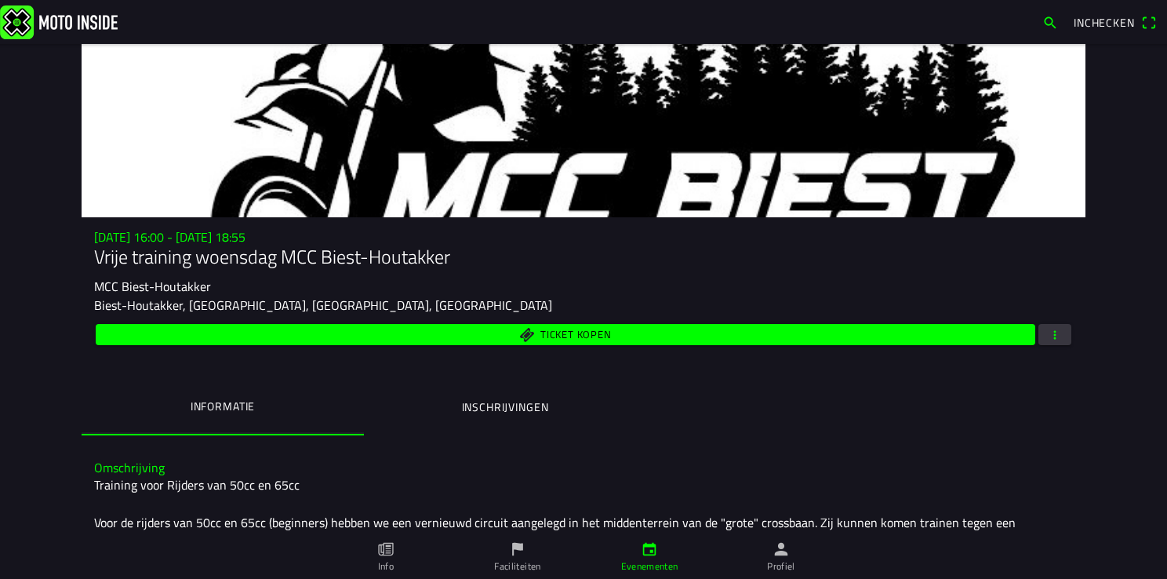
click at [1048, 334] on span "button" at bounding box center [1055, 334] width 14 height 21
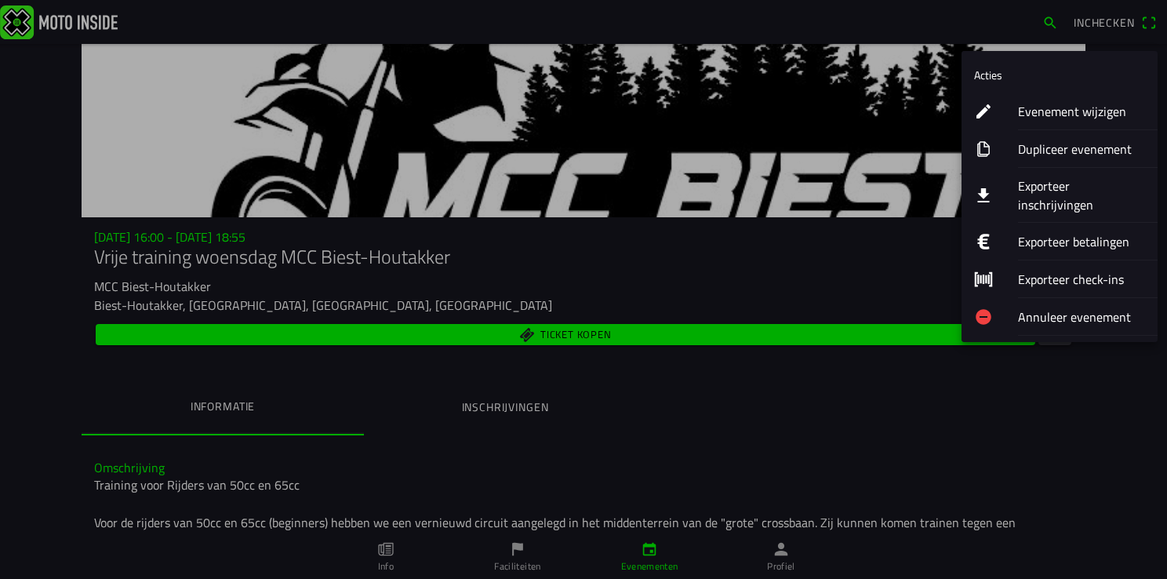
click at [1050, 109] on ion-label "Evenement wijzigen" at bounding box center [1081, 111] width 127 height 19
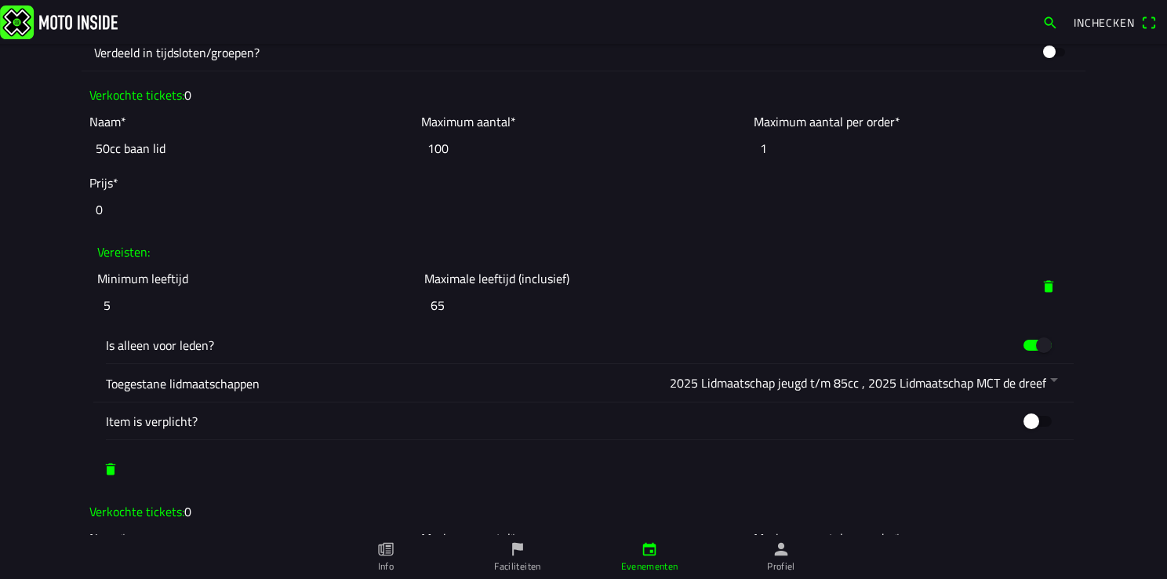
scroll to position [1334, 0]
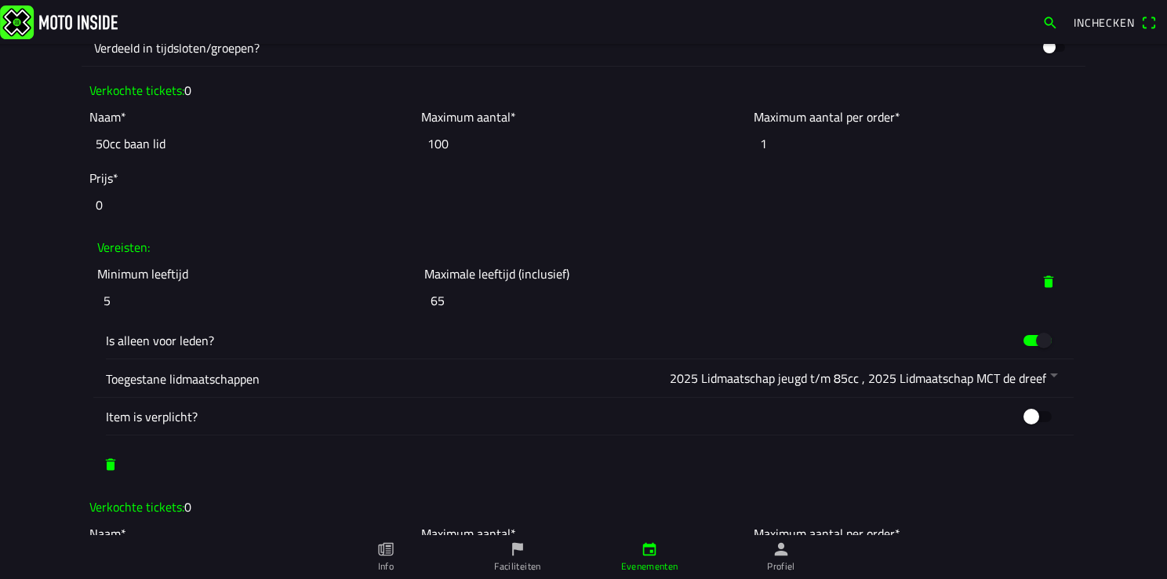
click at [1042, 277] on span "button" at bounding box center [1049, 282] width 16 height 28
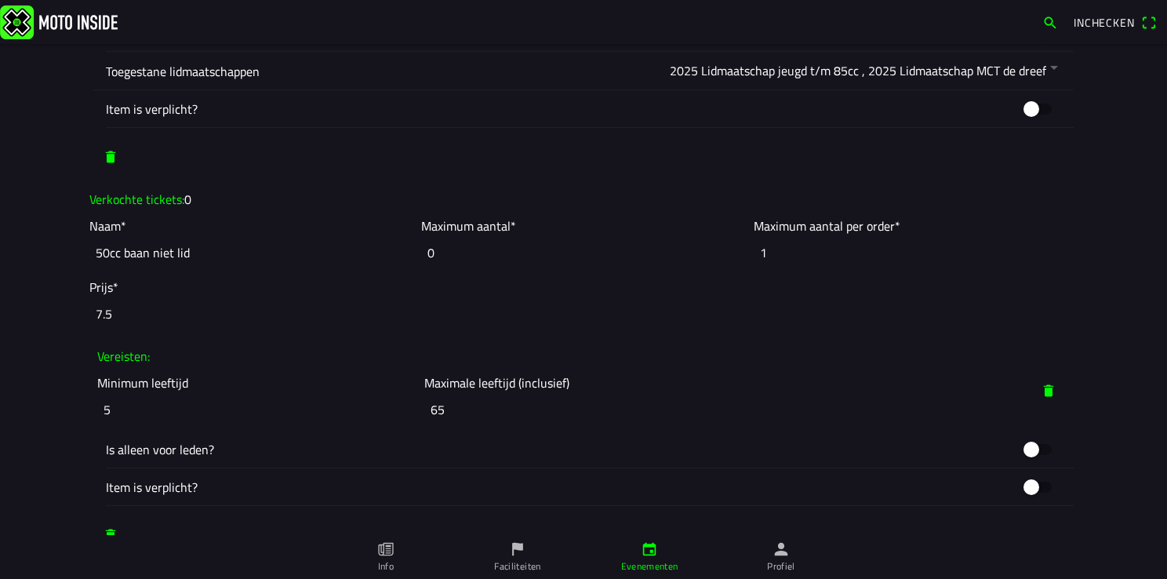
scroll to position [1726, 0]
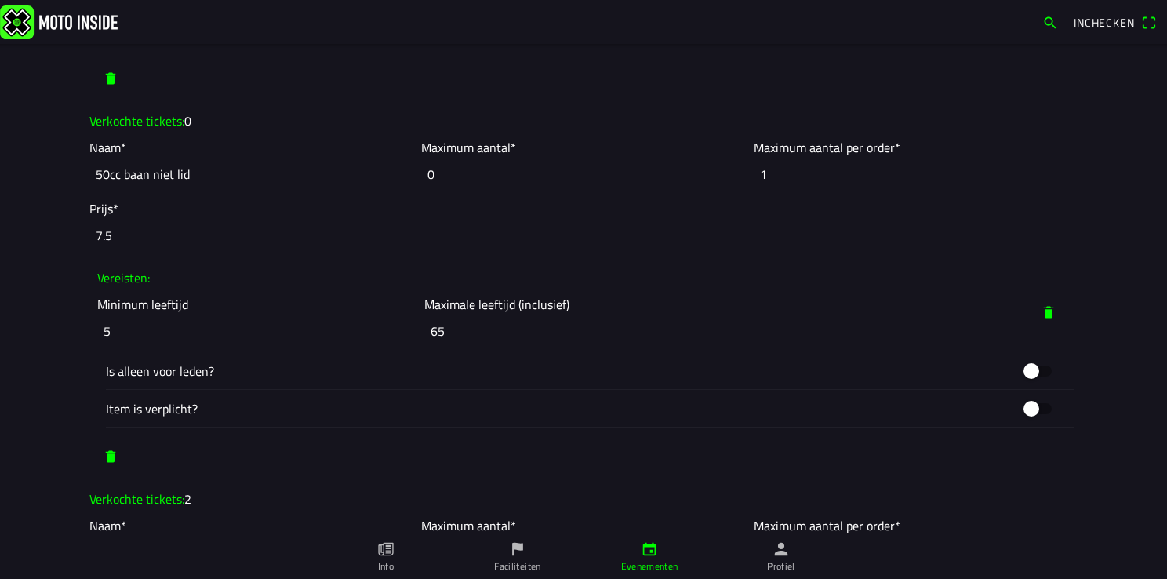
click at [1041, 308] on span "button" at bounding box center [1049, 312] width 16 height 28
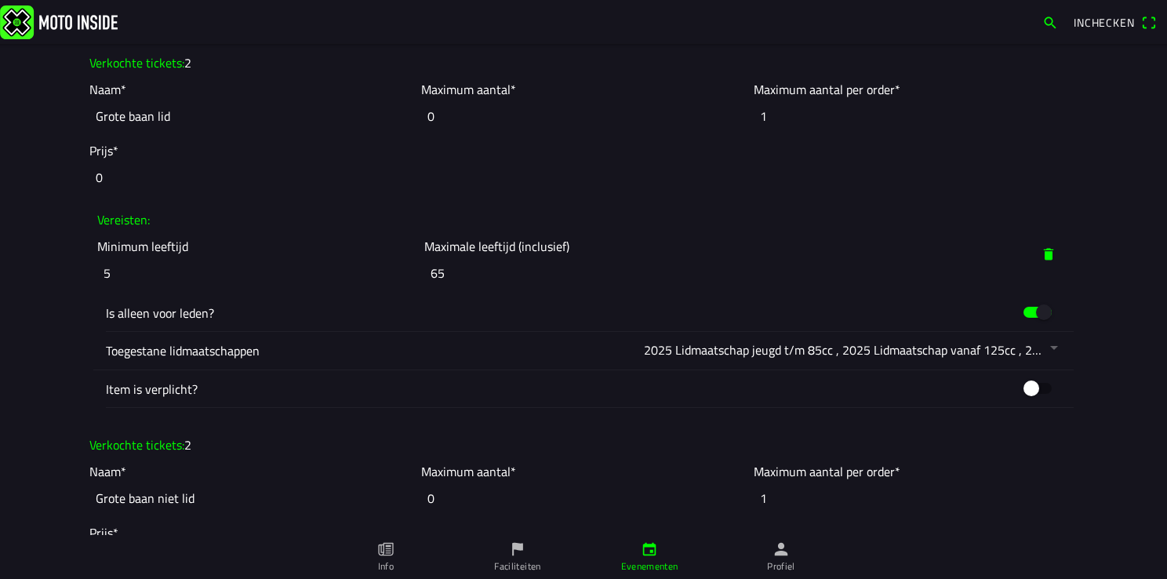
scroll to position [2197, 0]
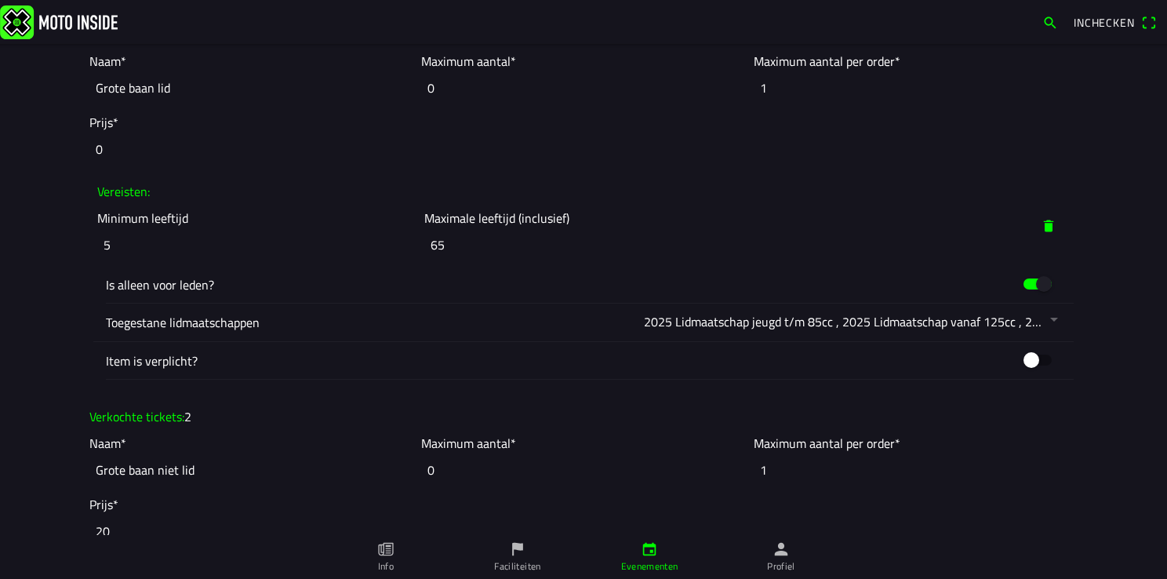
click at [1045, 219] on span "button" at bounding box center [1049, 226] width 16 height 28
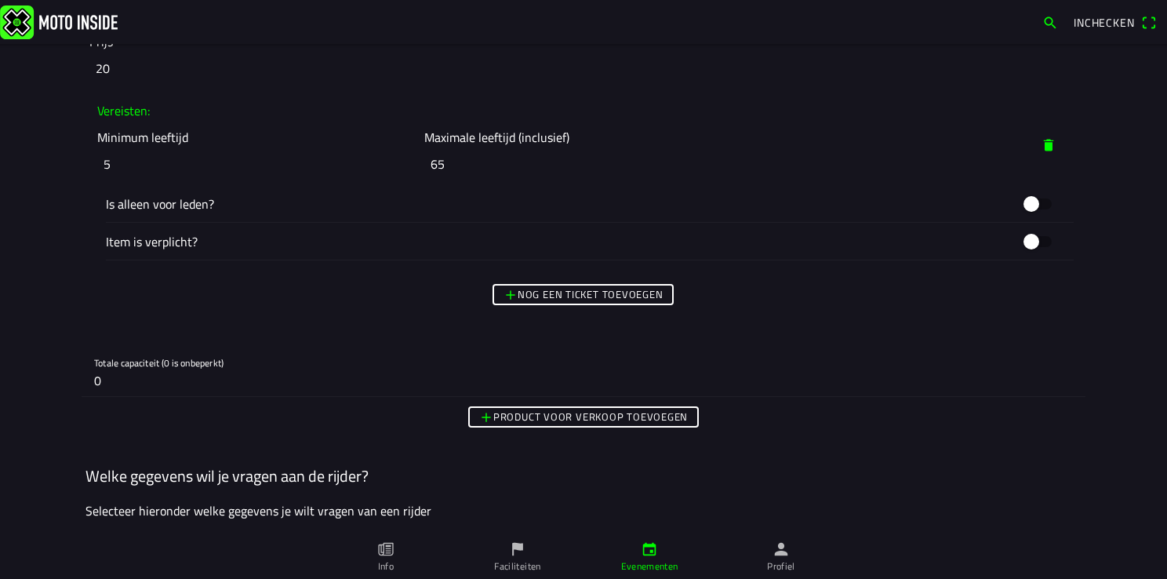
scroll to position [2510, 0]
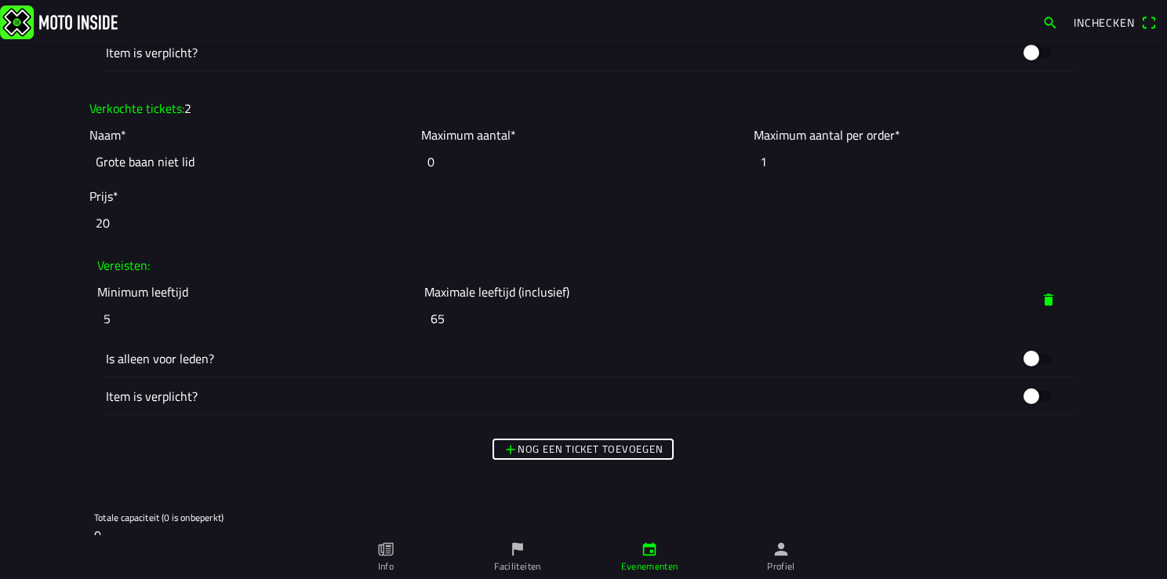
click at [1045, 294] on span "button" at bounding box center [1049, 300] width 16 height 28
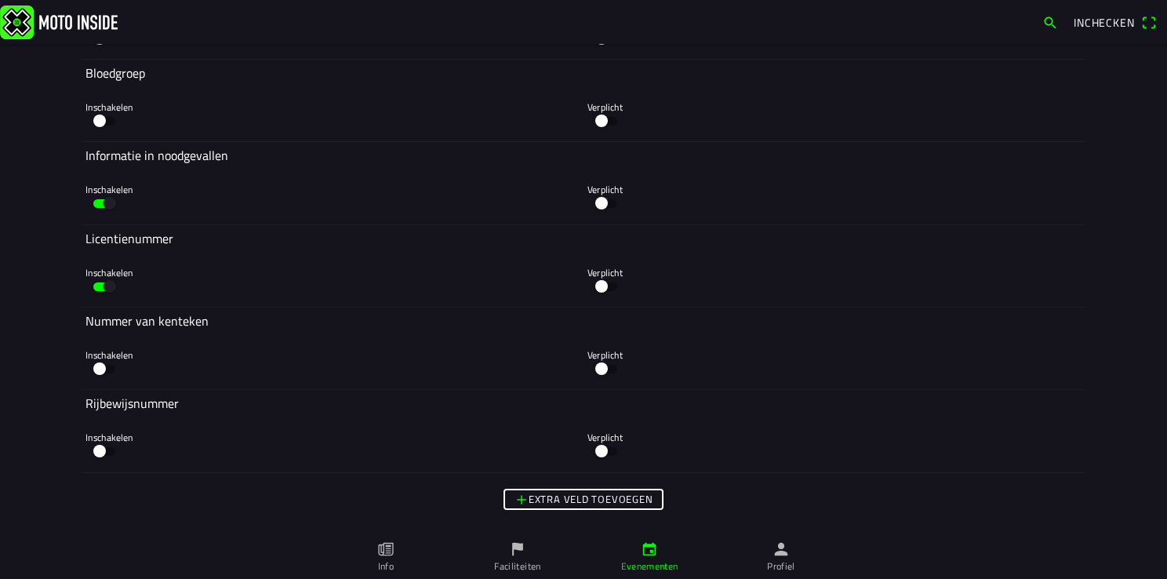
scroll to position [4706, 0]
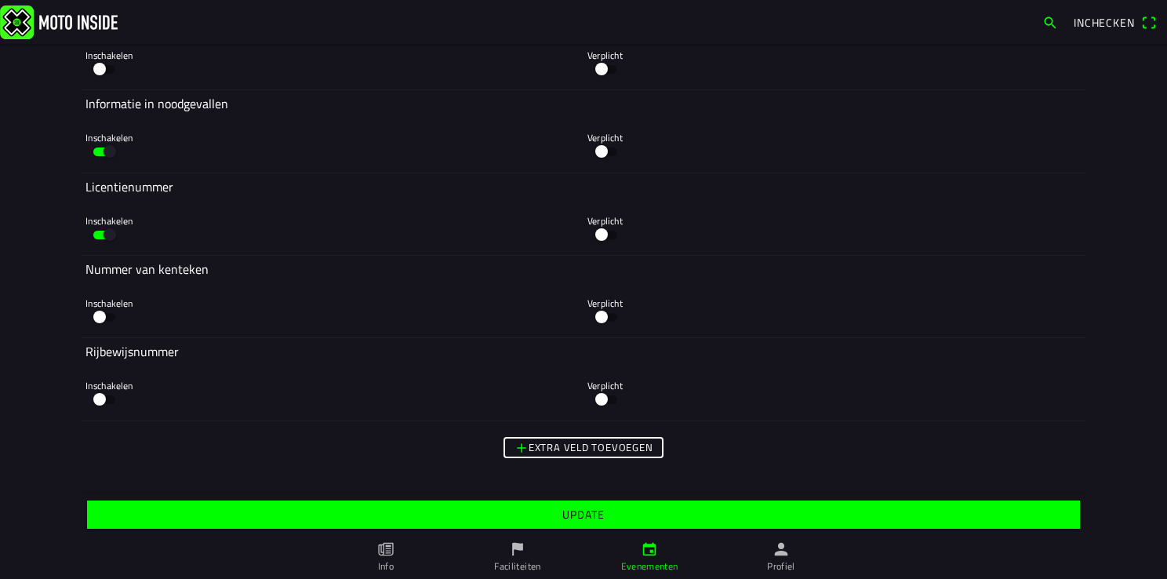
click at [587, 504] on span "Update" at bounding box center [583, 515] width 969 height 28
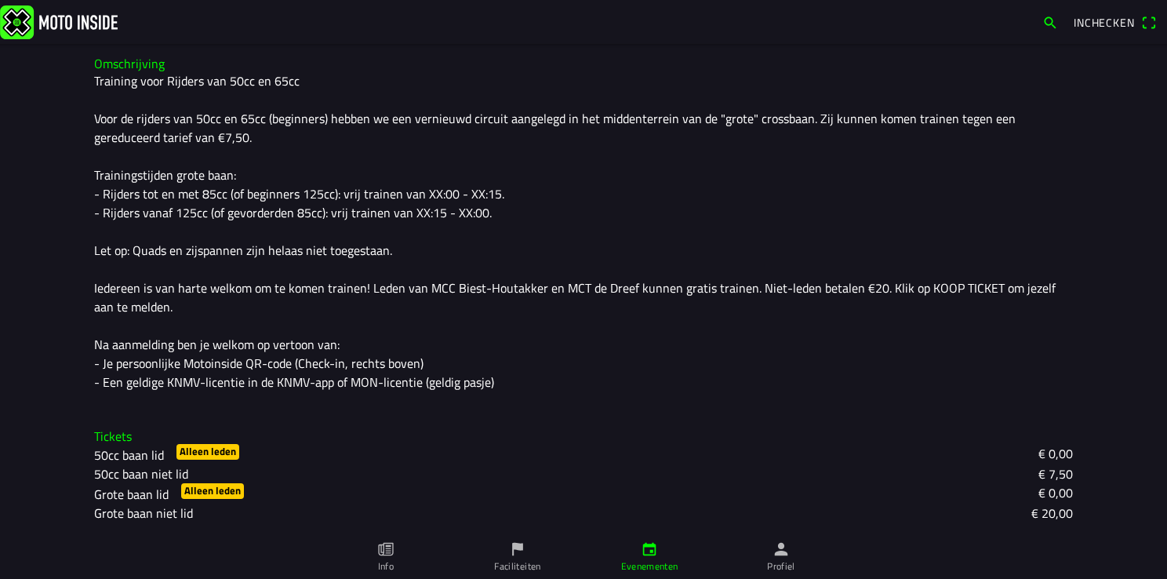
scroll to position [12, 0]
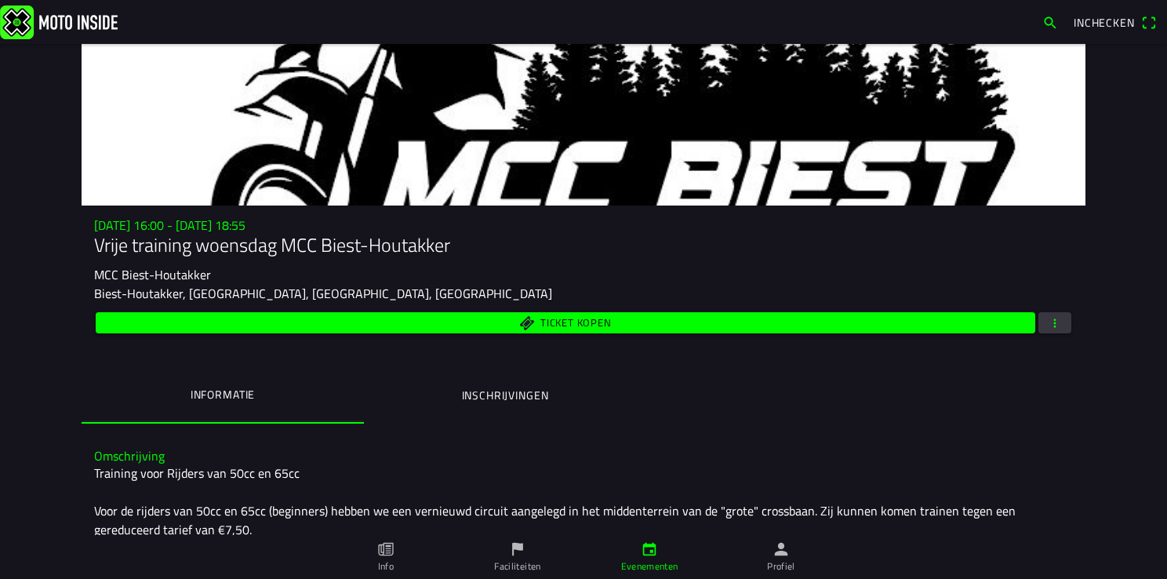
click at [1048, 326] on span "button" at bounding box center [1055, 322] width 14 height 21
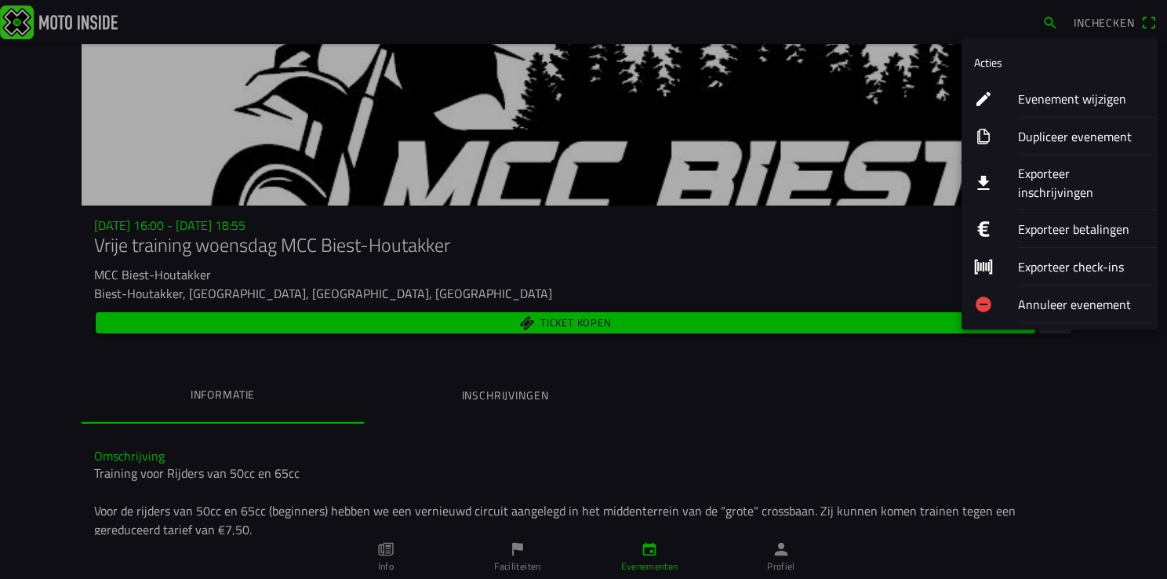
click at [1057, 99] on ion-label "Evenement wijzigen" at bounding box center [1081, 98] width 127 height 19
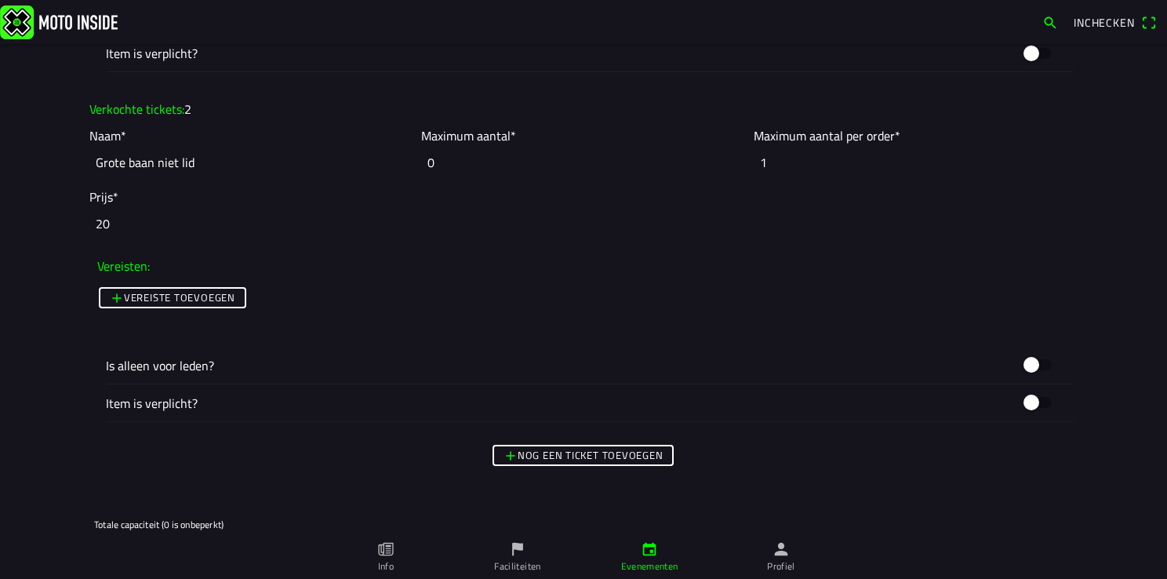
scroll to position [2510, 0]
click at [0, 0] on slot "Vereiste toevoegen" at bounding box center [0, 0] width 0 height 0
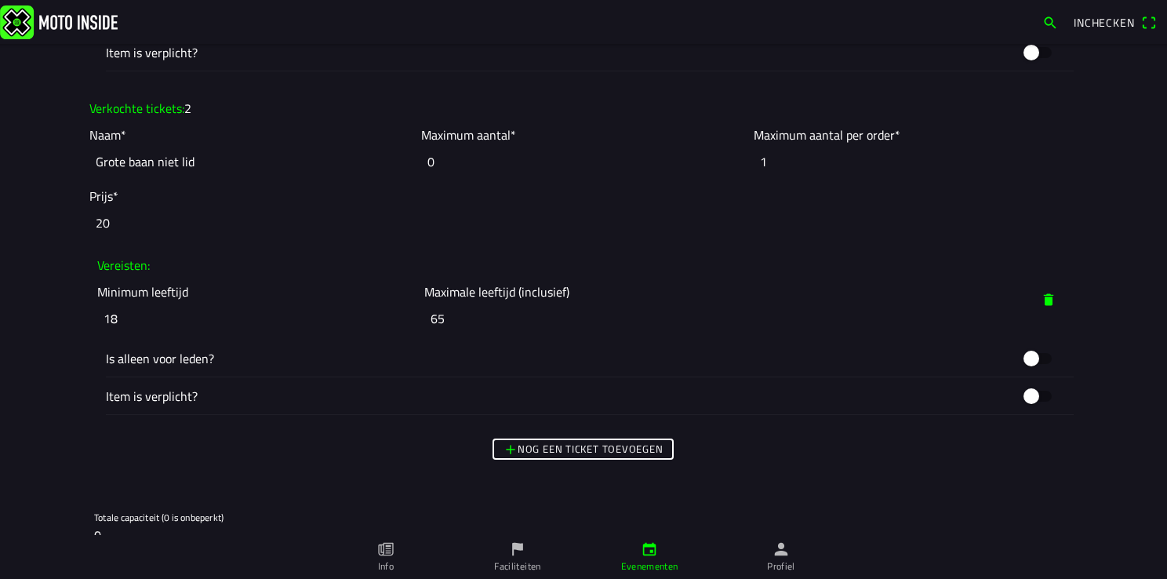
click at [1043, 296] on span "button" at bounding box center [1049, 300] width 16 height 28
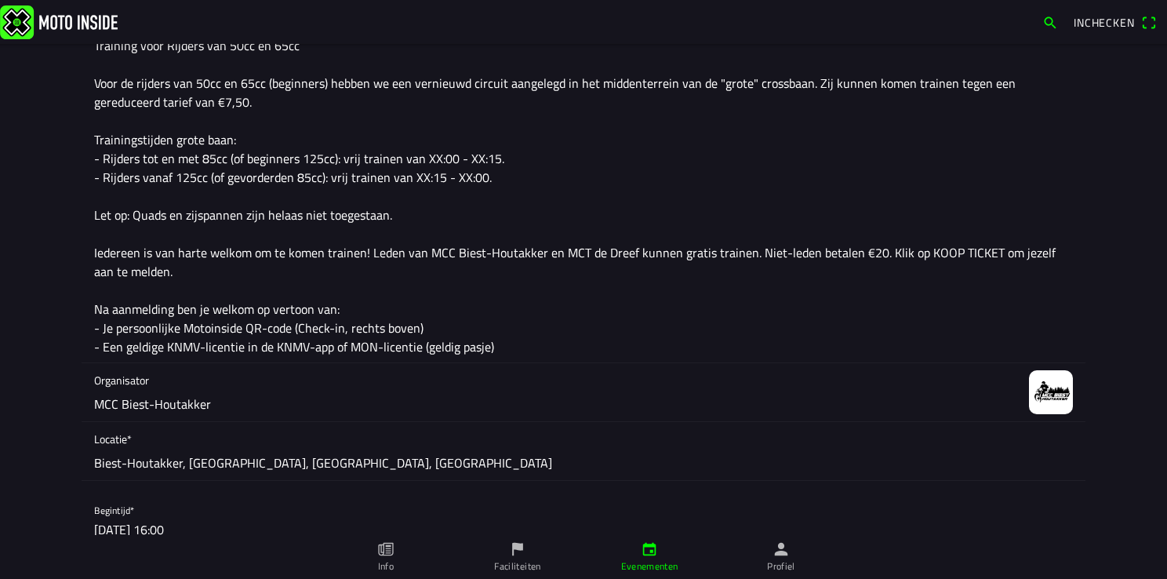
scroll to position [0, 0]
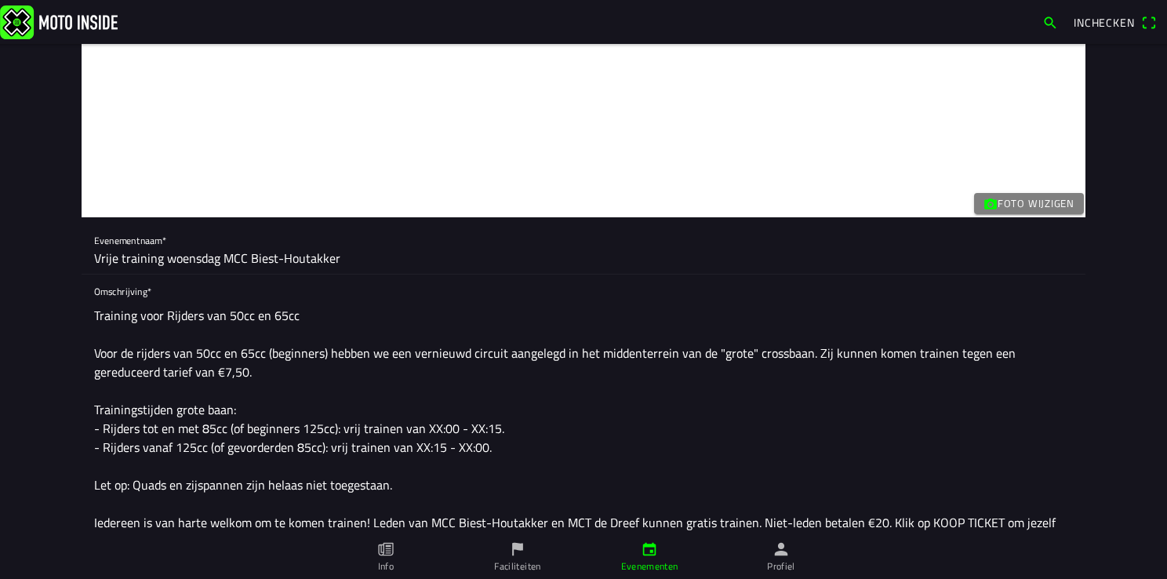
click at [778, 555] on icon "person" at bounding box center [781, 549] width 13 height 13
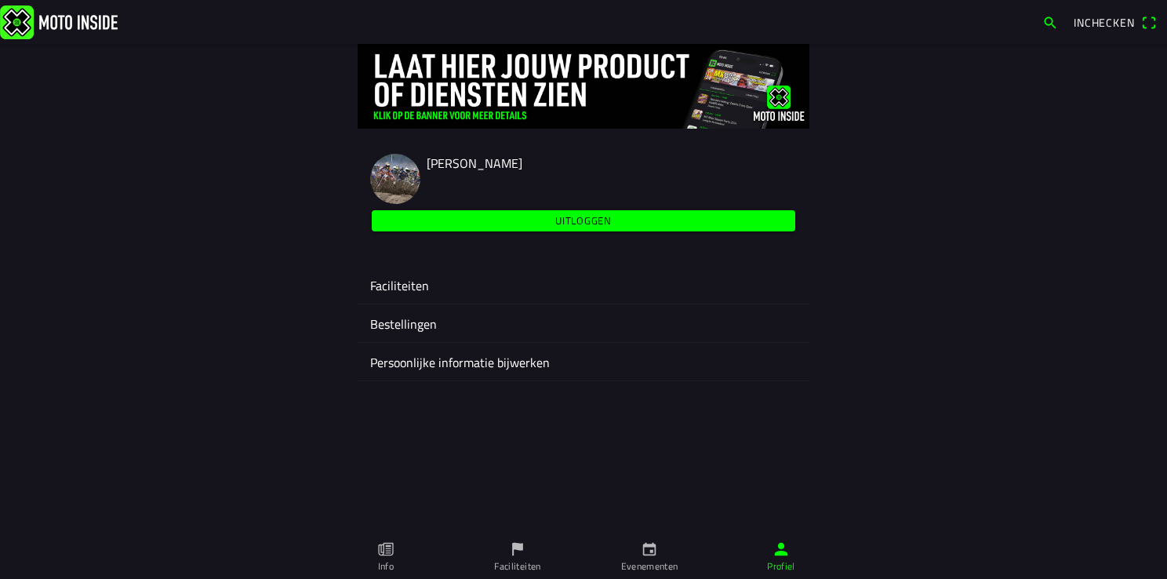
click at [409, 286] on ion-label "Faciliteiten" at bounding box center [583, 285] width 427 height 19
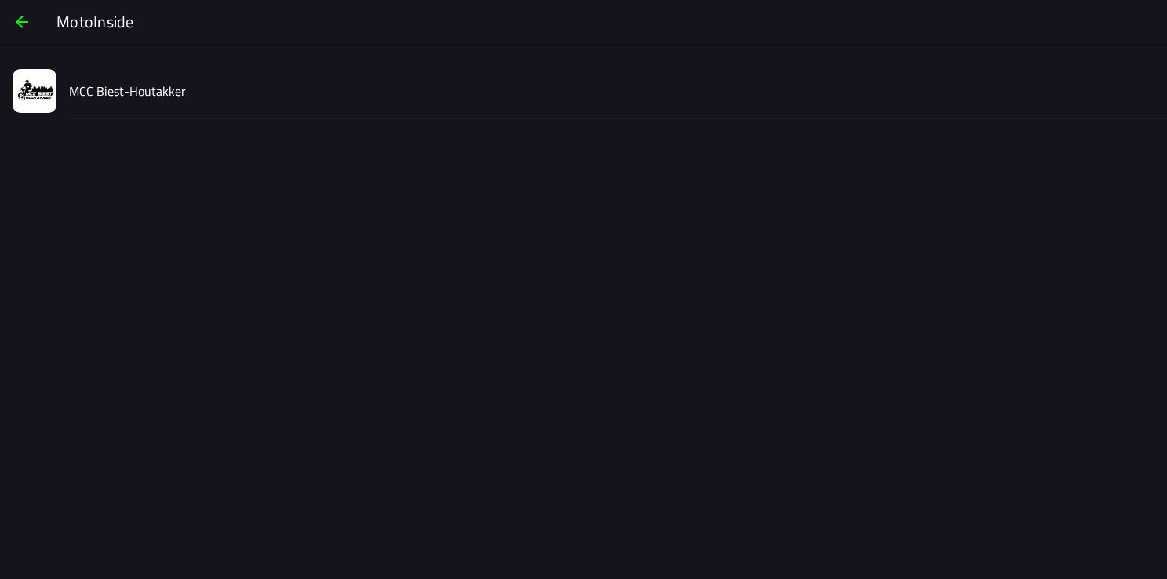
click at [0, 0] on slot "MCC Biest-Houtakker" at bounding box center [0, 0] width 0 height 0
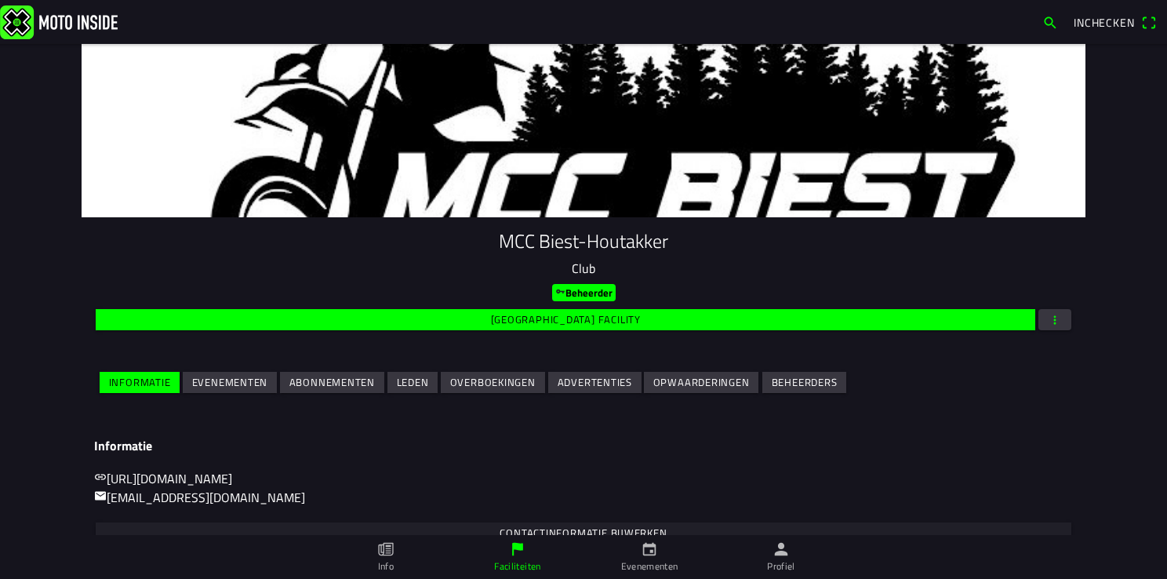
click at [0, 0] on slot "Evenementen" at bounding box center [0, 0] width 0 height 0
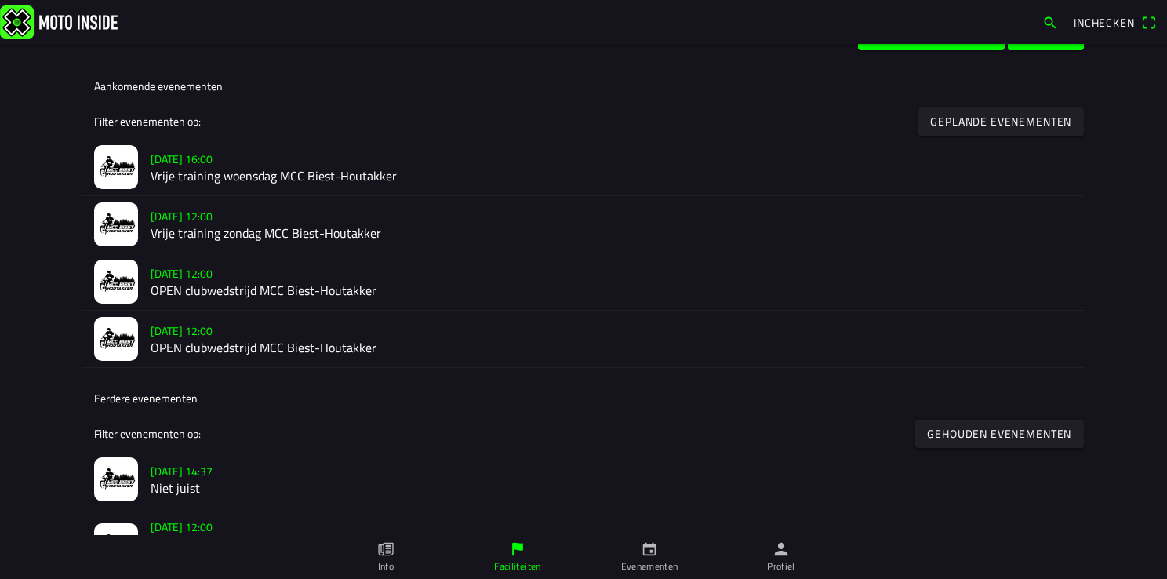
scroll to position [471, 0]
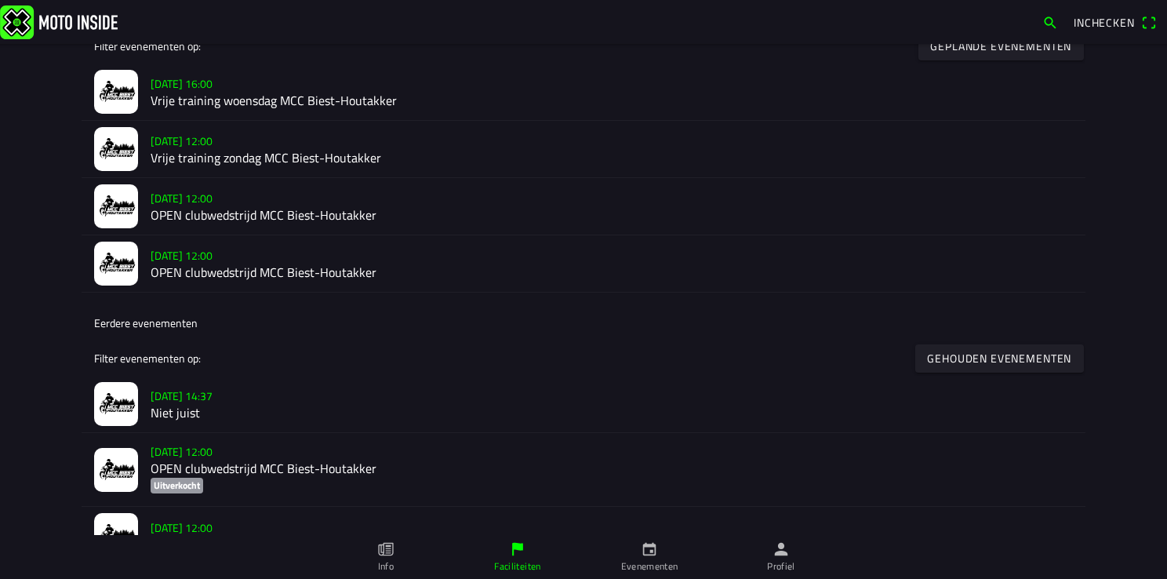
click at [184, 96] on h2 "Vrije training woensdag MCC Biest-Houtakker" at bounding box center [612, 100] width 923 height 15
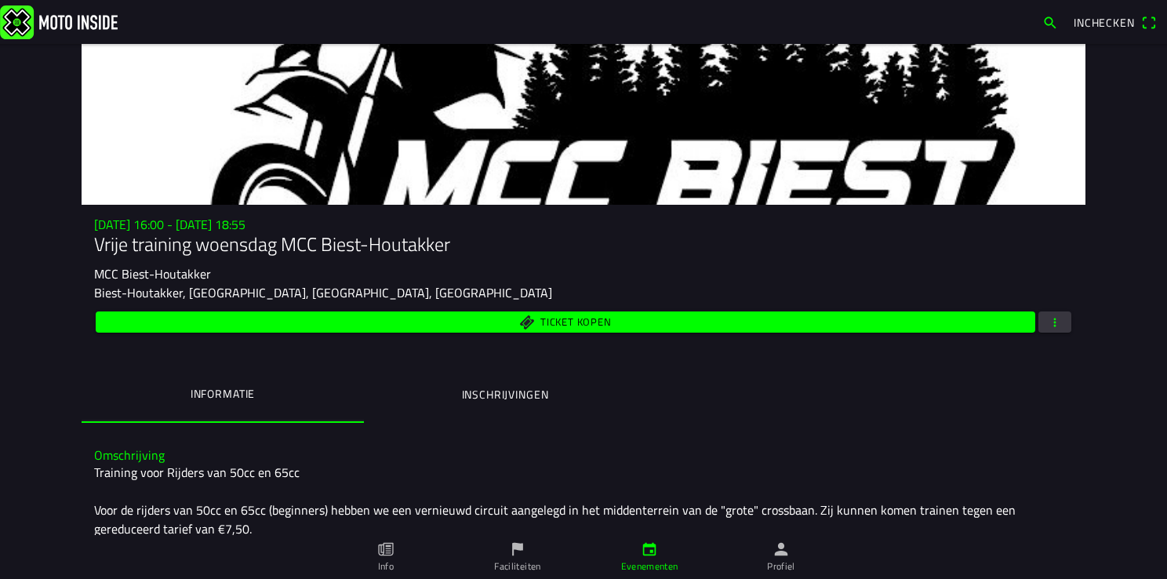
scroll to position [12, 0]
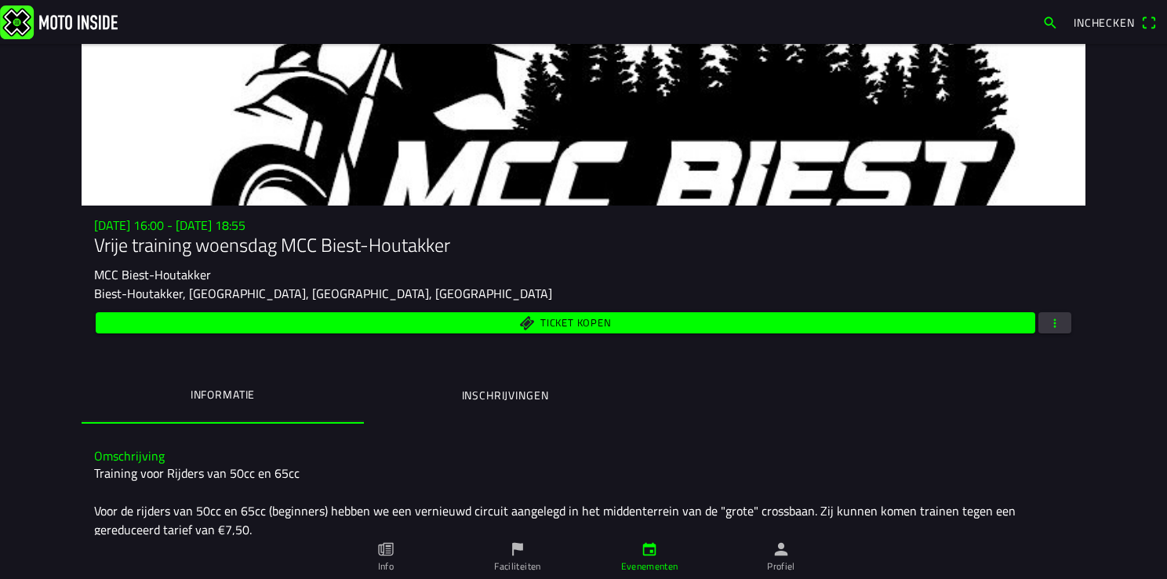
click at [1057, 327] on button "button" at bounding box center [1055, 322] width 33 height 21
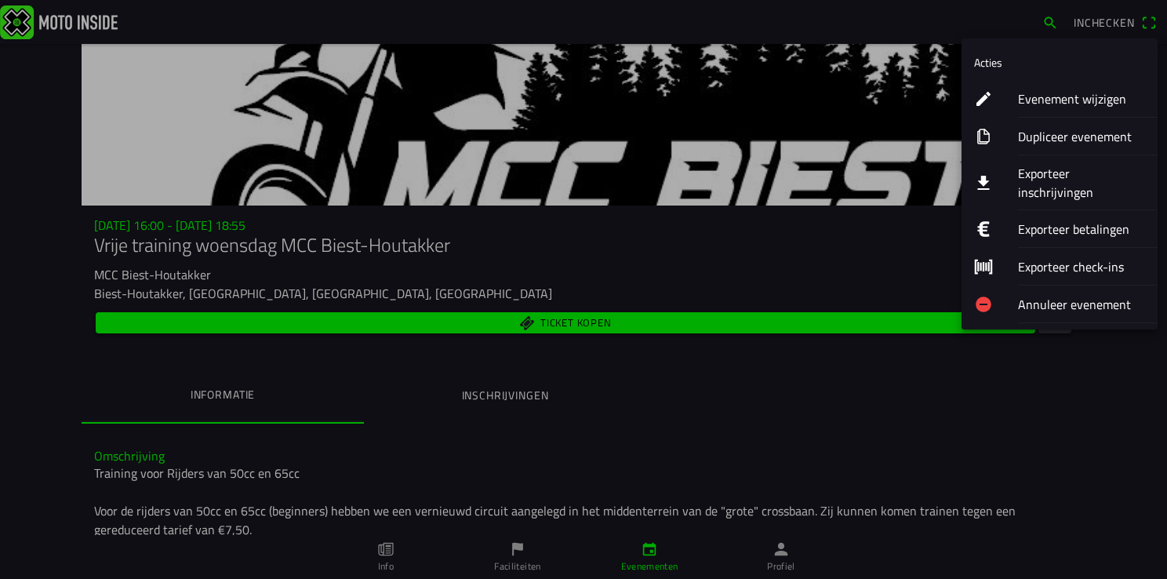
click at [1043, 99] on ion-label "Evenement wijzigen" at bounding box center [1081, 98] width 127 height 19
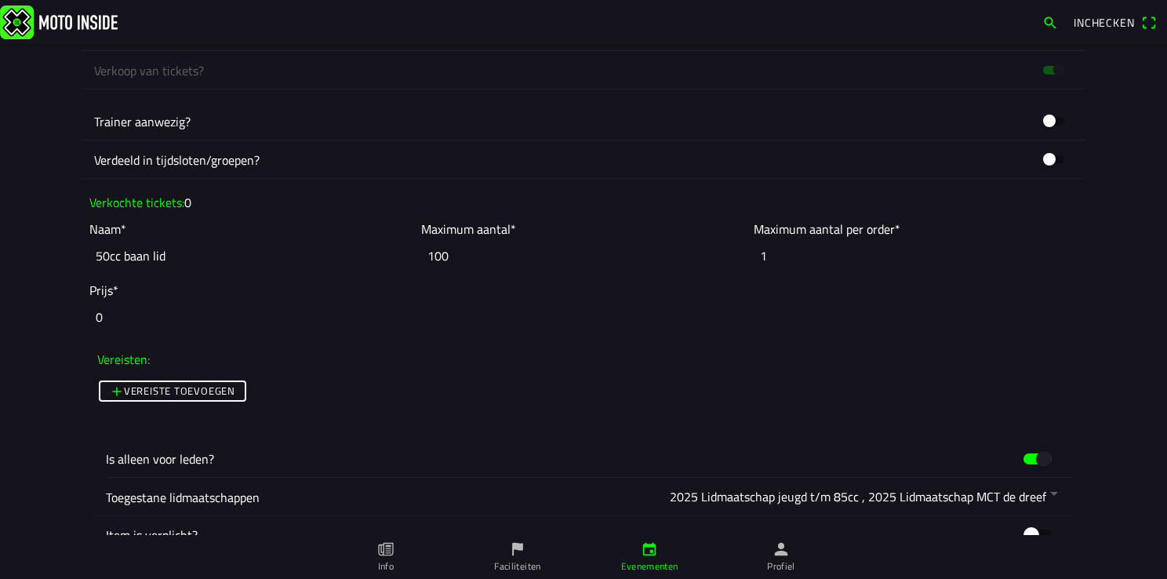
scroll to position [1255, 0]
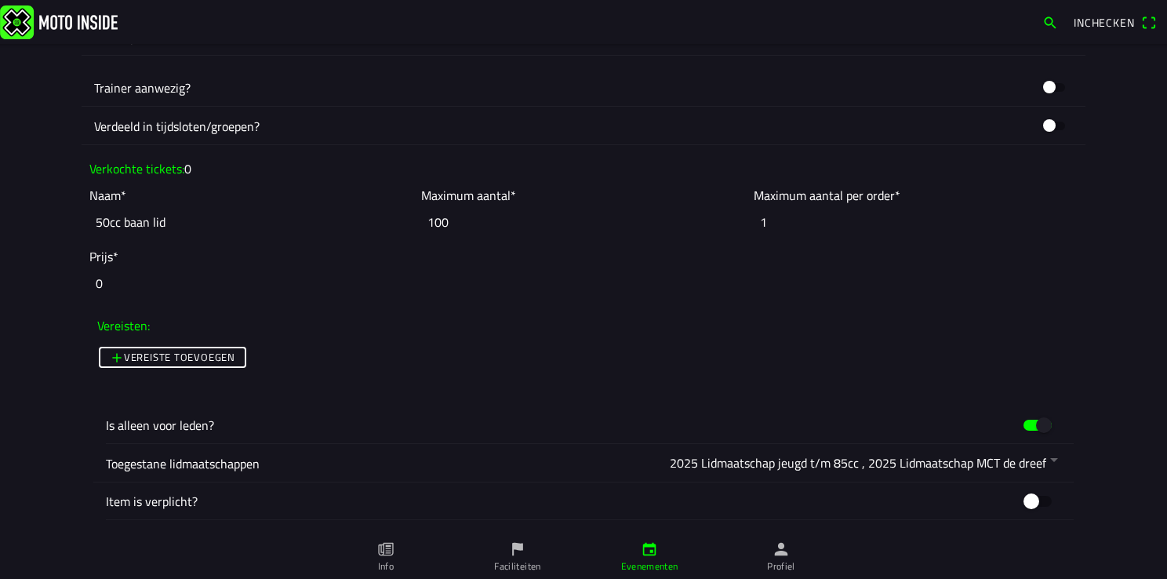
click at [0, 0] on slot "Vereiste toevoegen" at bounding box center [0, 0] width 0 height 0
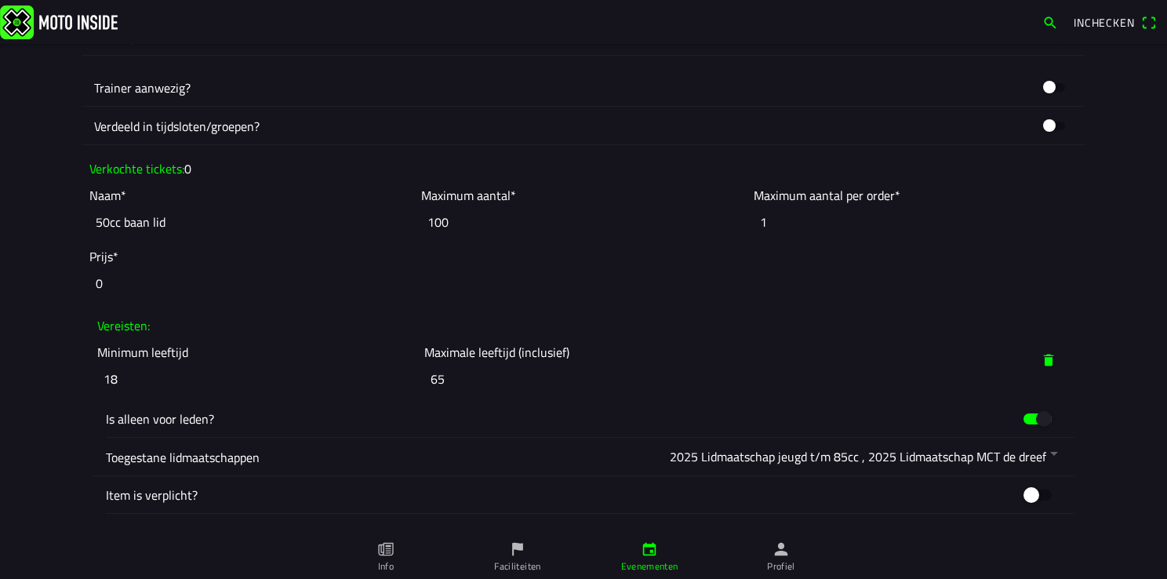
click at [1041, 355] on span "button" at bounding box center [1049, 360] width 16 height 28
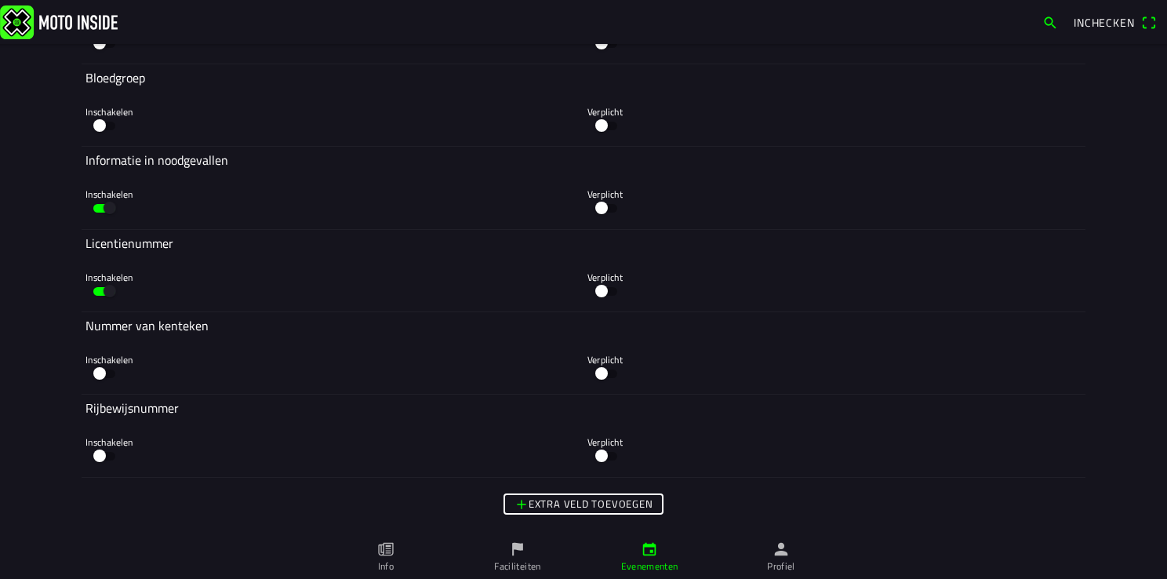
scroll to position [4706, 0]
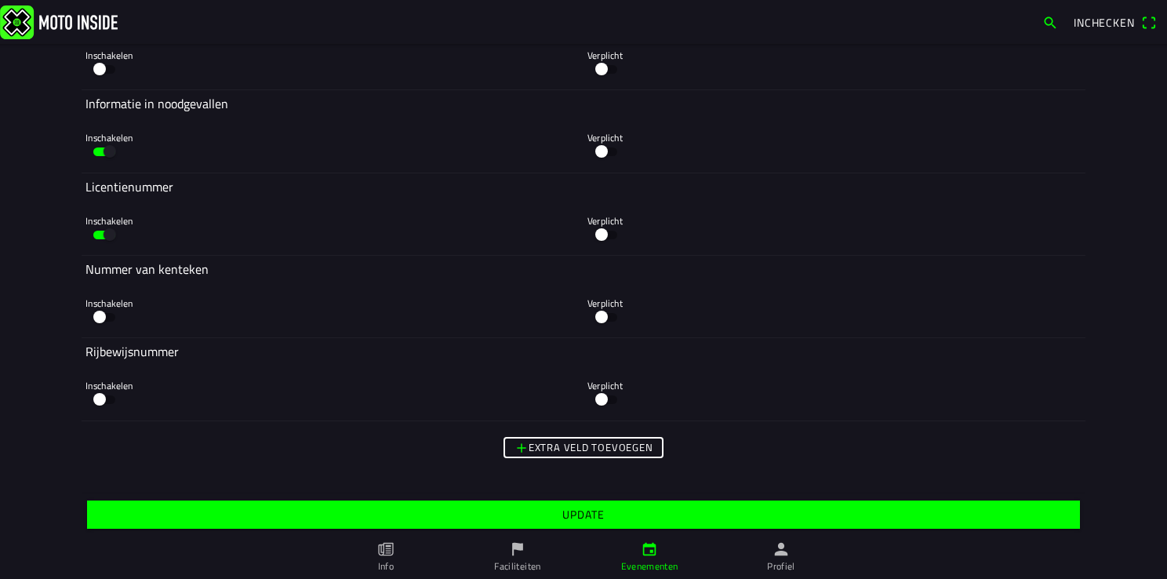
click at [0, 0] on slot "Update" at bounding box center [0, 0] width 0 height 0
